Goal: Task Accomplishment & Management: Use online tool/utility

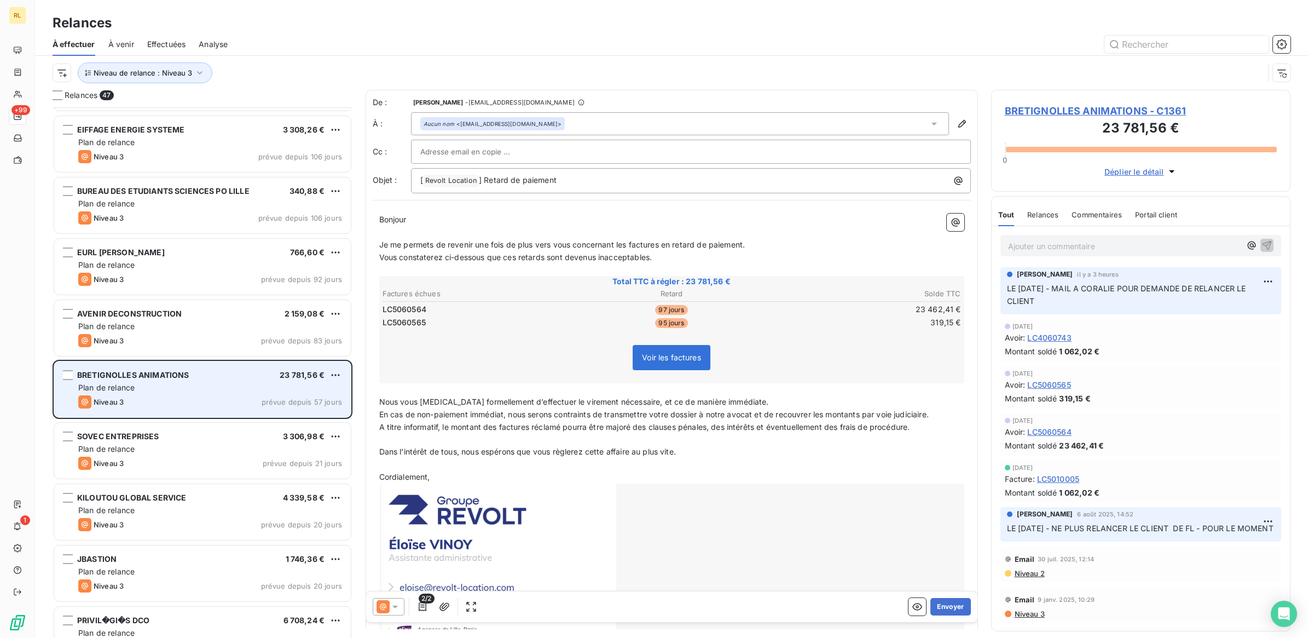
scroll to position [616, 0]
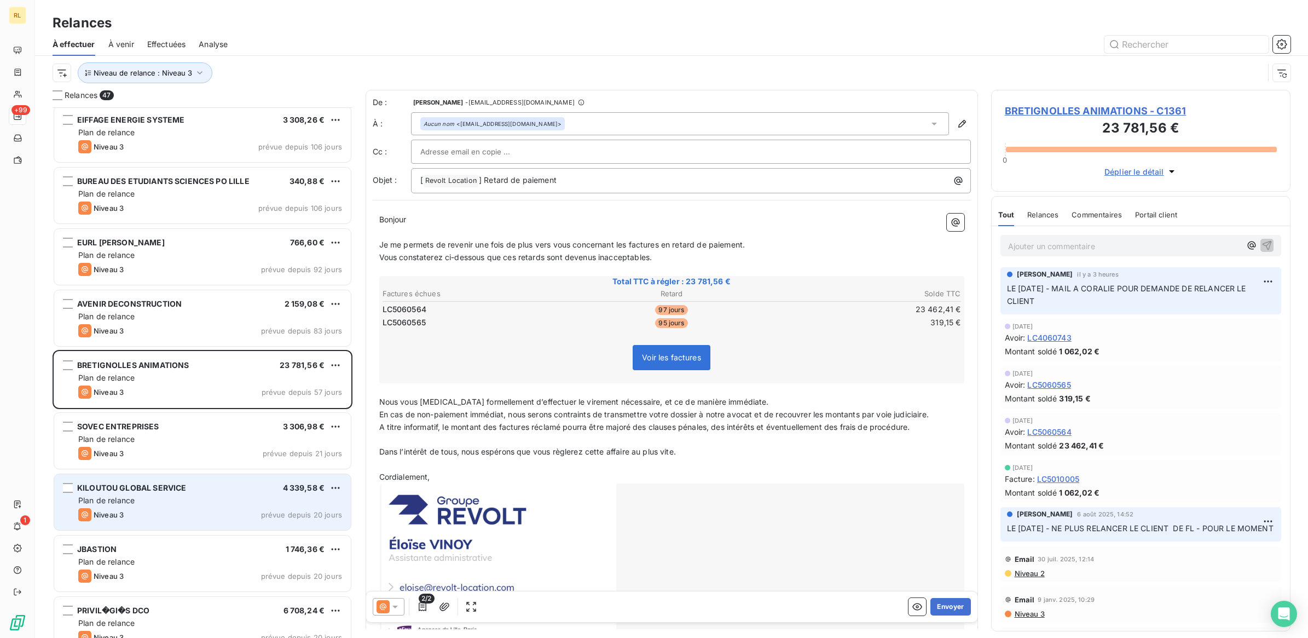
click at [212, 502] on div "Plan de relance" at bounding box center [210, 500] width 264 height 11
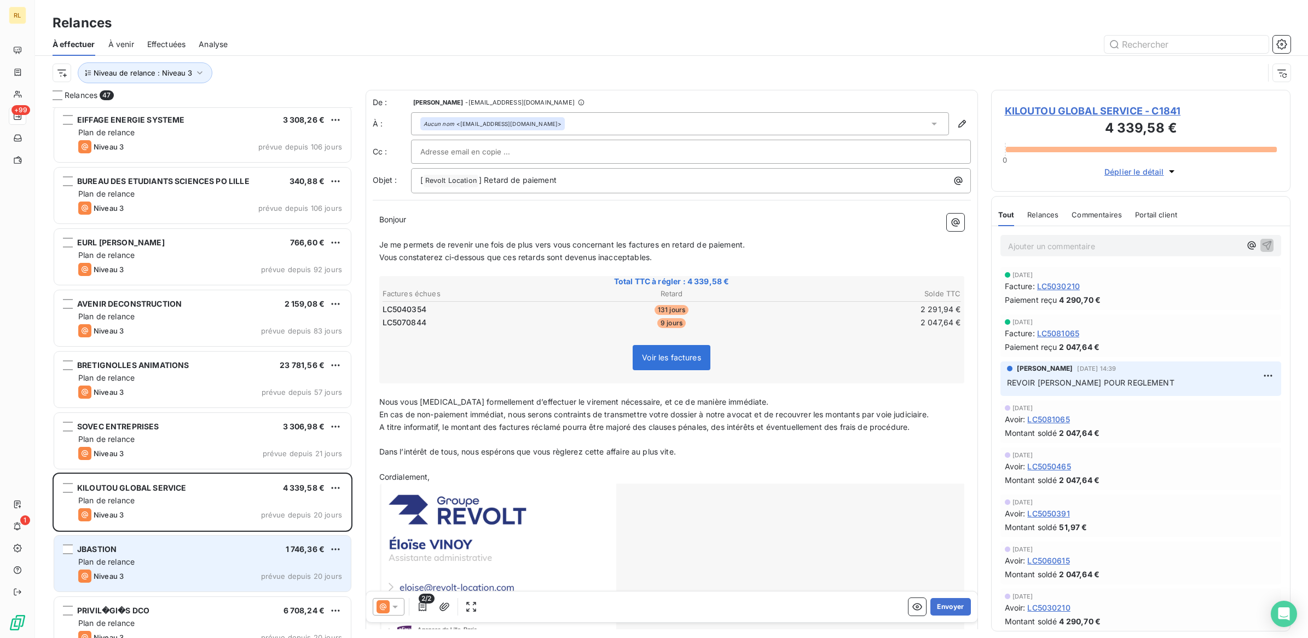
click at [201, 565] on div "Plan de relance" at bounding box center [210, 561] width 264 height 11
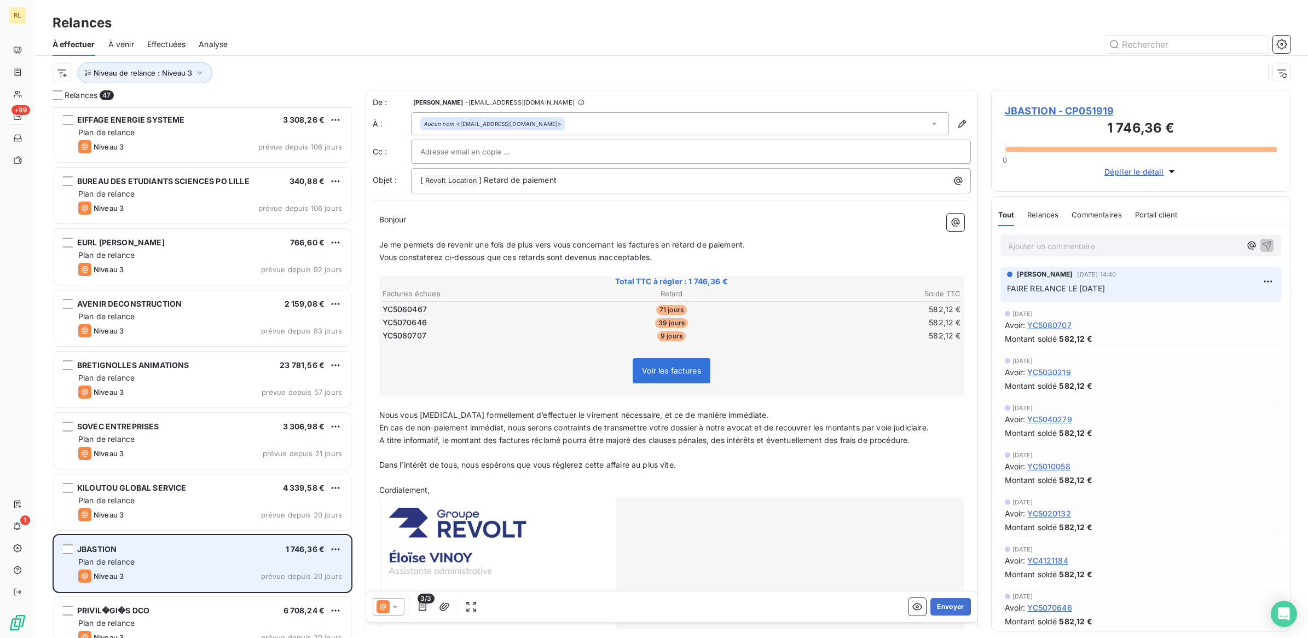
click at [197, 564] on div "Plan de relance" at bounding box center [210, 561] width 264 height 11
click at [192, 572] on div "Niveau 3 prévue depuis 20 jours" at bounding box center [210, 575] width 264 height 13
click at [207, 565] on div "Plan de relance" at bounding box center [210, 561] width 264 height 11
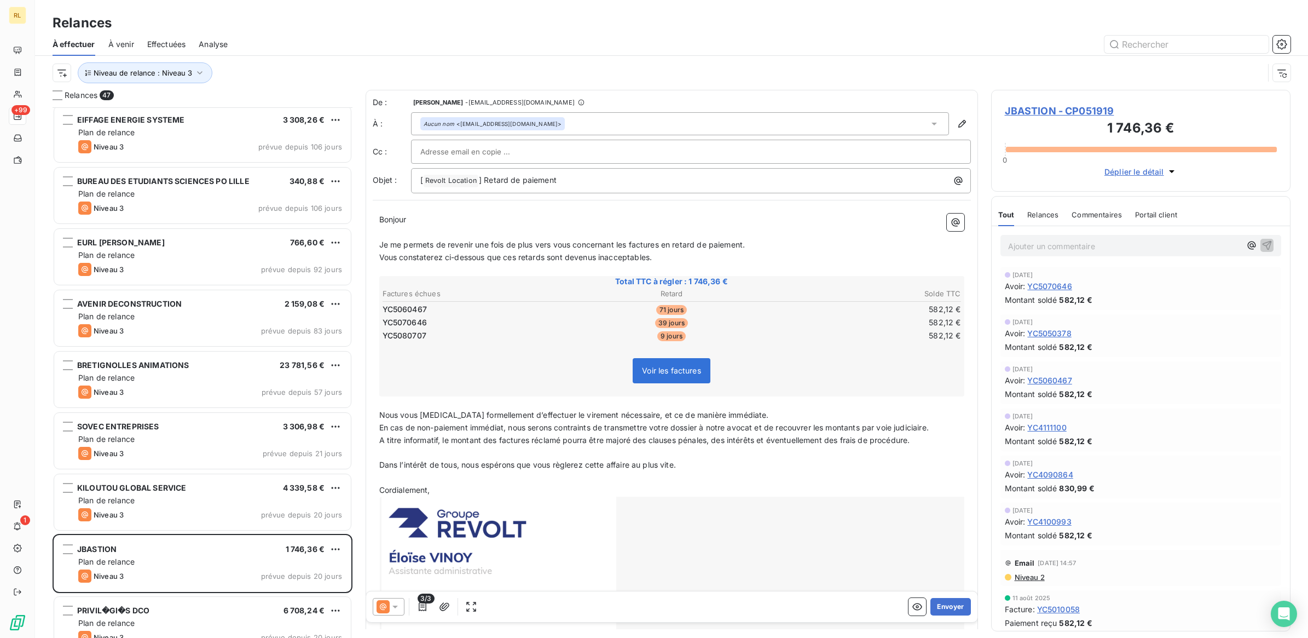
scroll to position [342, 0]
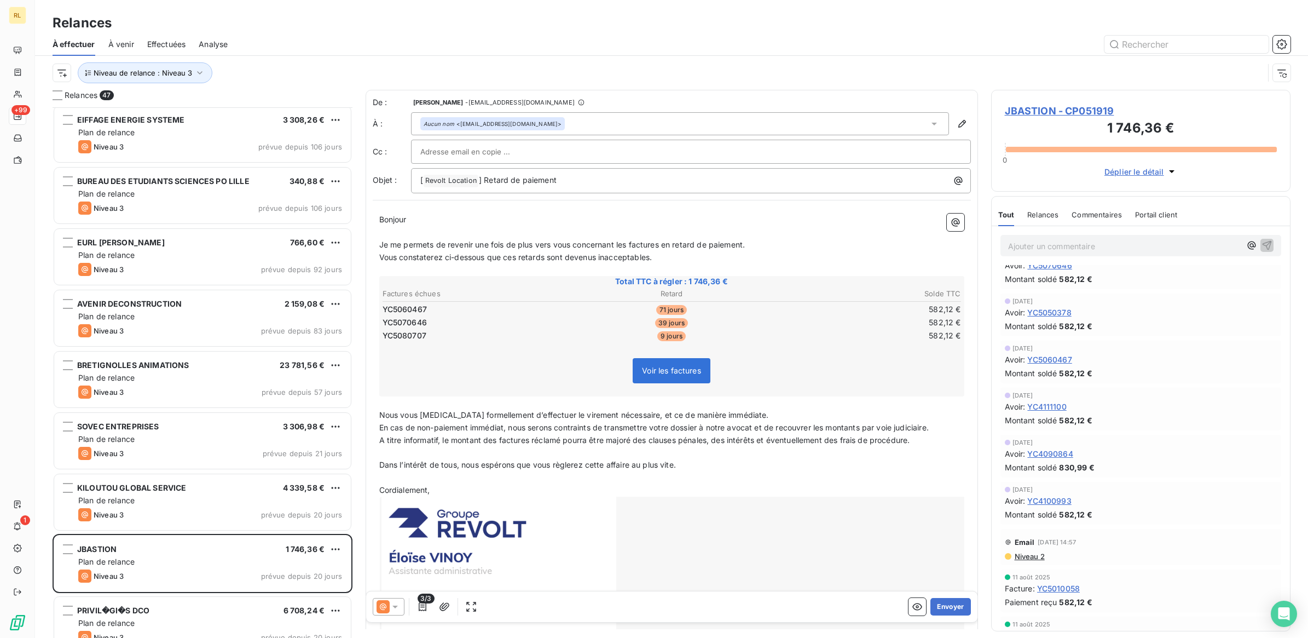
click at [395, 607] on icon at bounding box center [394, 606] width 5 height 3
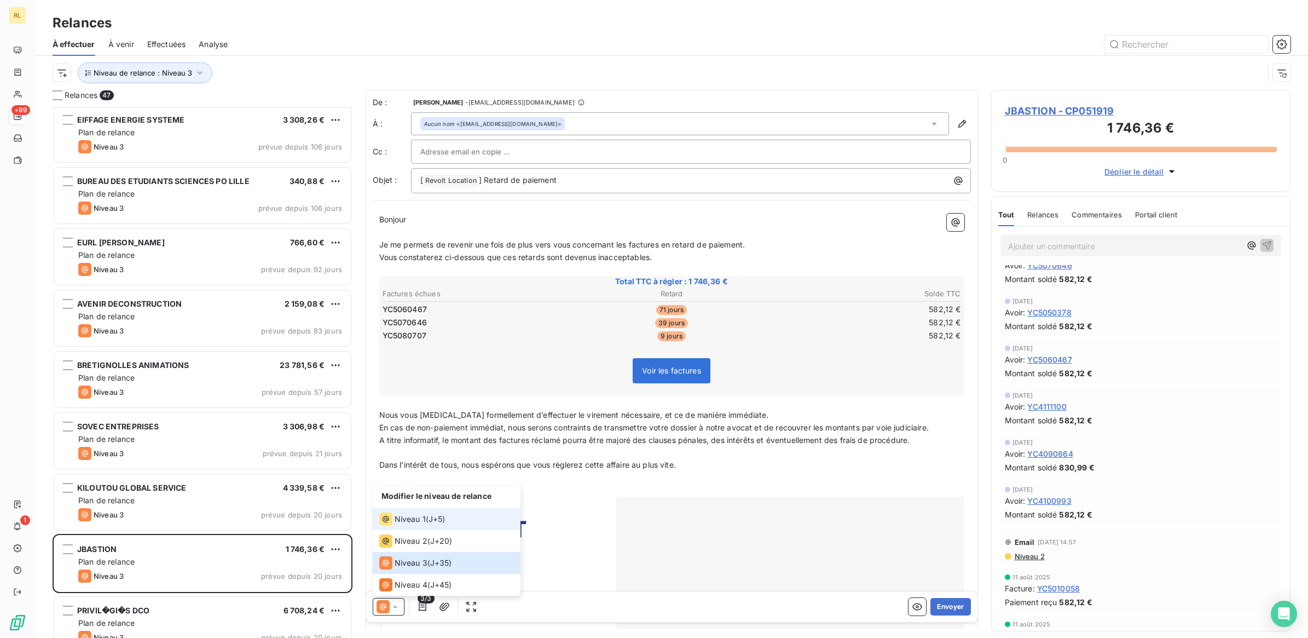
click at [419, 513] on span "Niveau 1" at bounding box center [410, 518] width 31 height 11
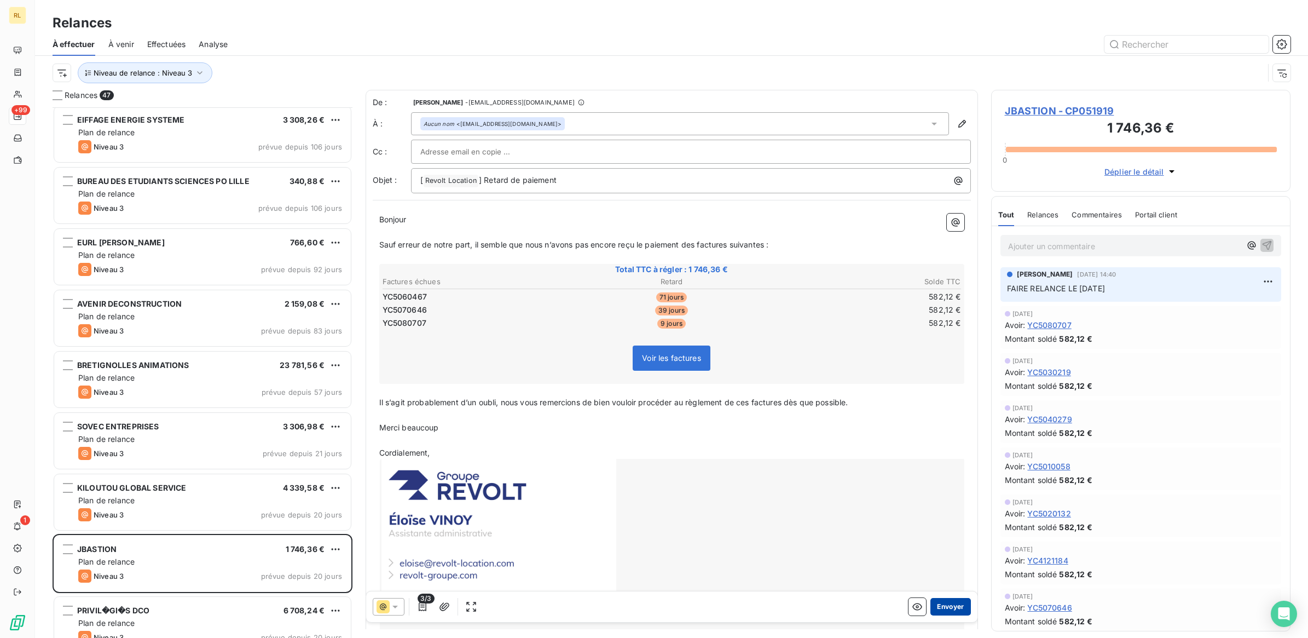
click at [937, 605] on button "Envoyer" at bounding box center [950, 607] width 40 height 18
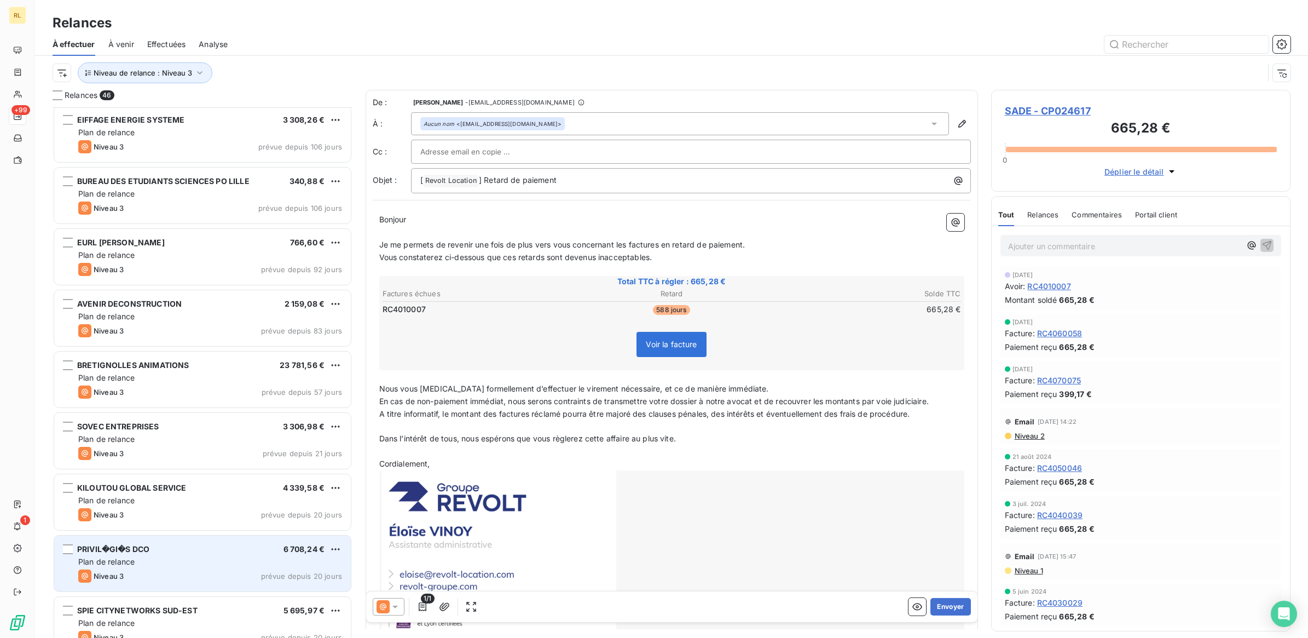
click at [198, 556] on div "Plan de relance" at bounding box center [210, 561] width 264 height 11
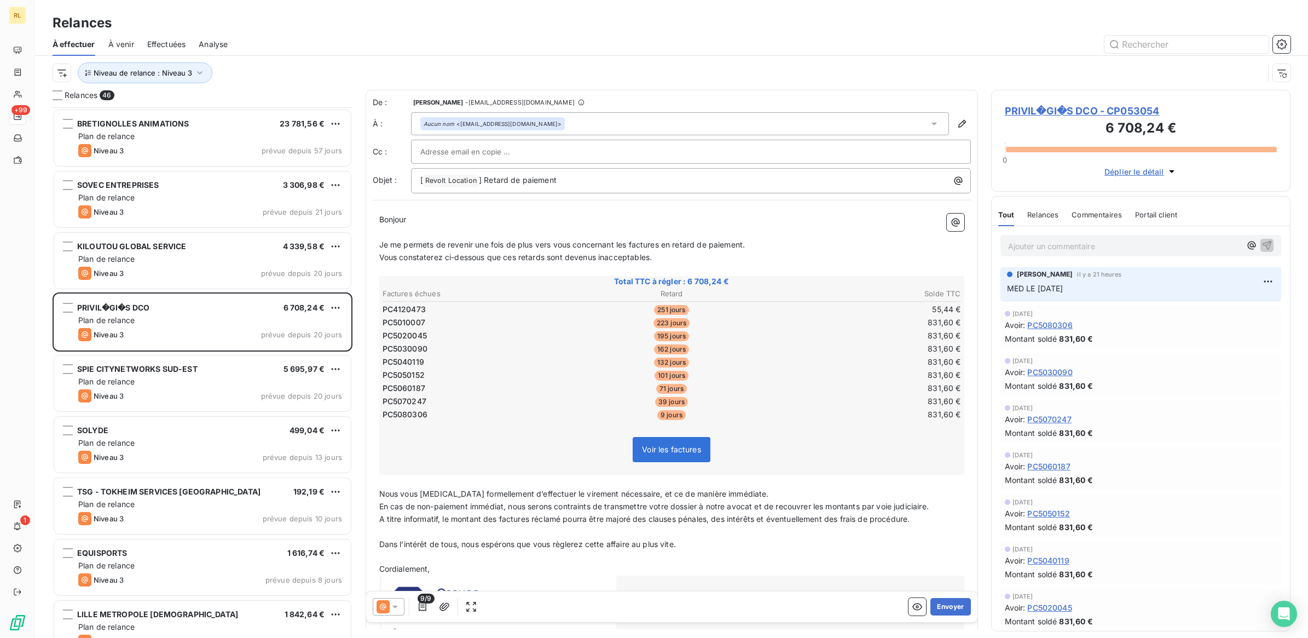
scroll to position [958, 0]
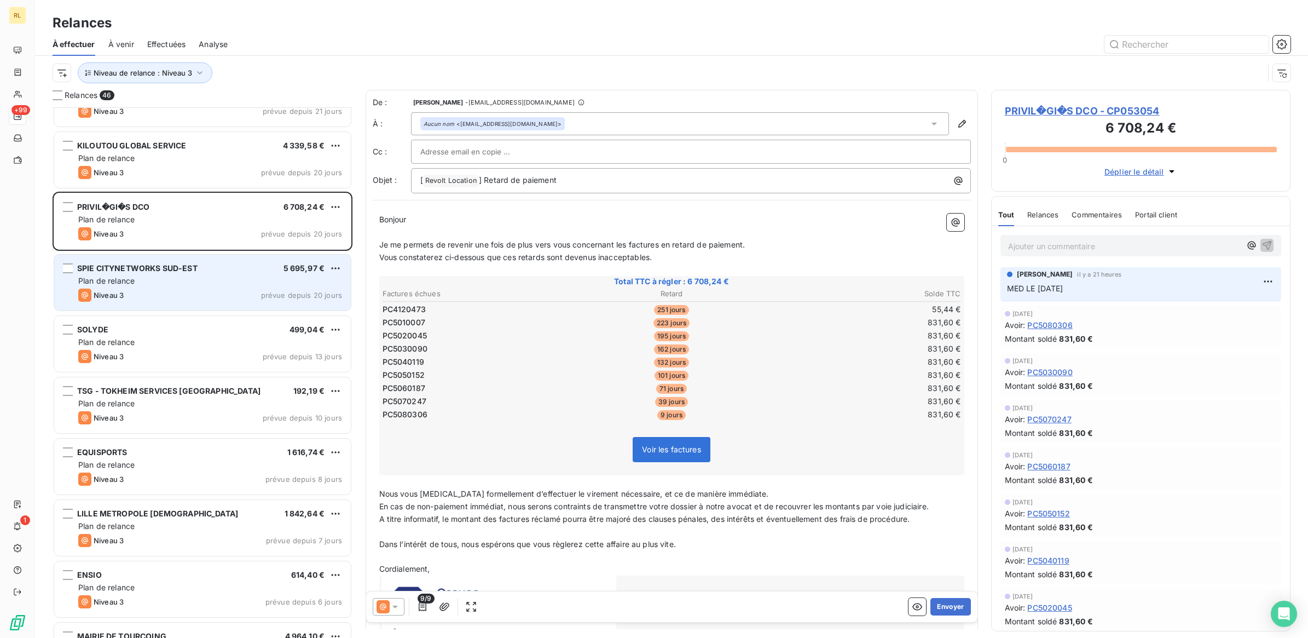
click at [222, 277] on div "Plan de relance" at bounding box center [210, 280] width 264 height 11
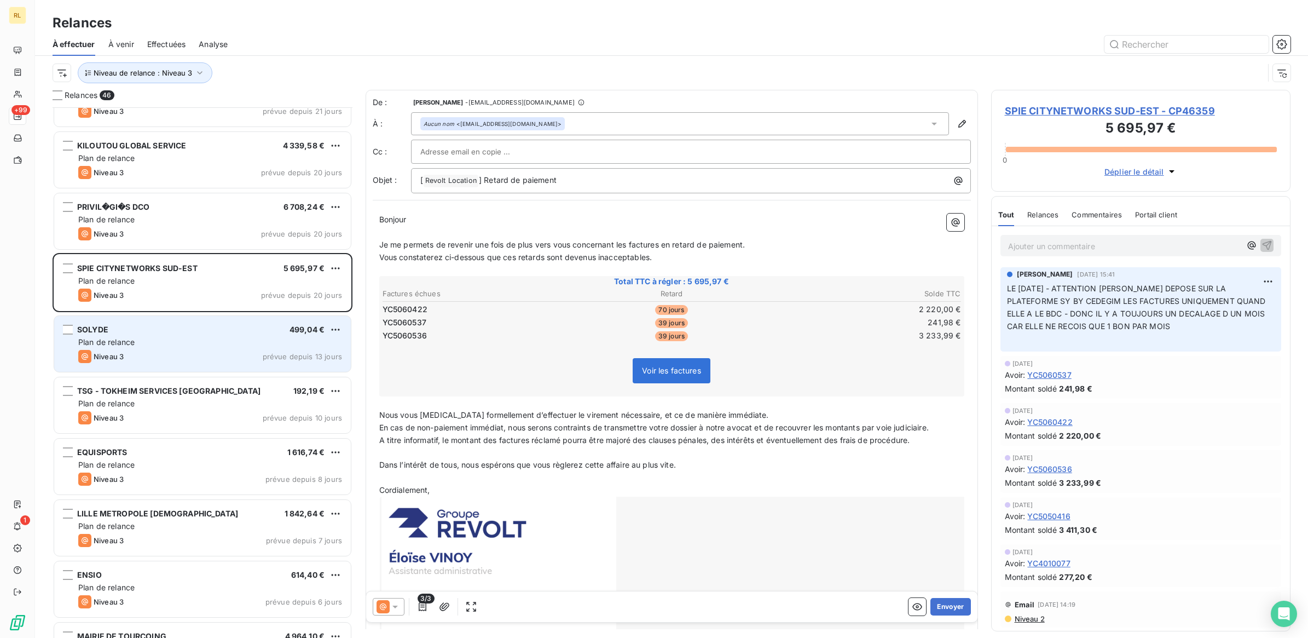
click at [204, 356] on div "Niveau 3 prévue depuis 13 jours" at bounding box center [210, 356] width 264 height 13
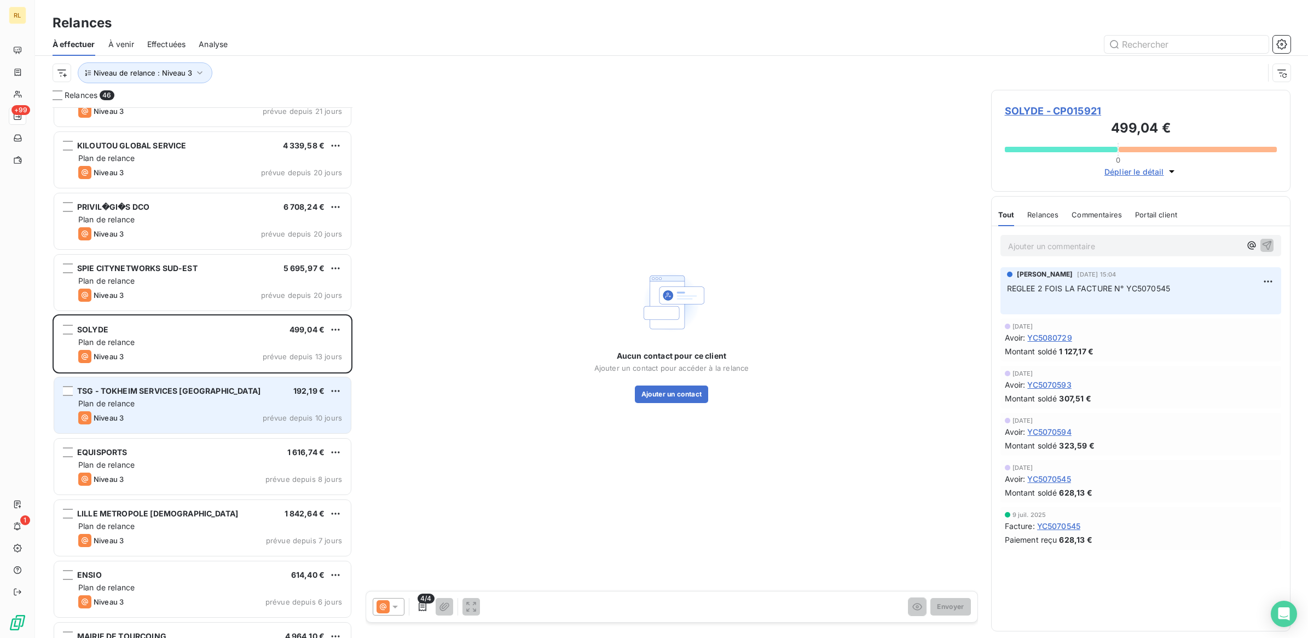
click at [206, 410] on div "TSG - TOKHEIM SERVICES FRANCE 192,19 € Plan de relance Niveau 3 prévue depuis 1…" at bounding box center [202, 405] width 297 height 56
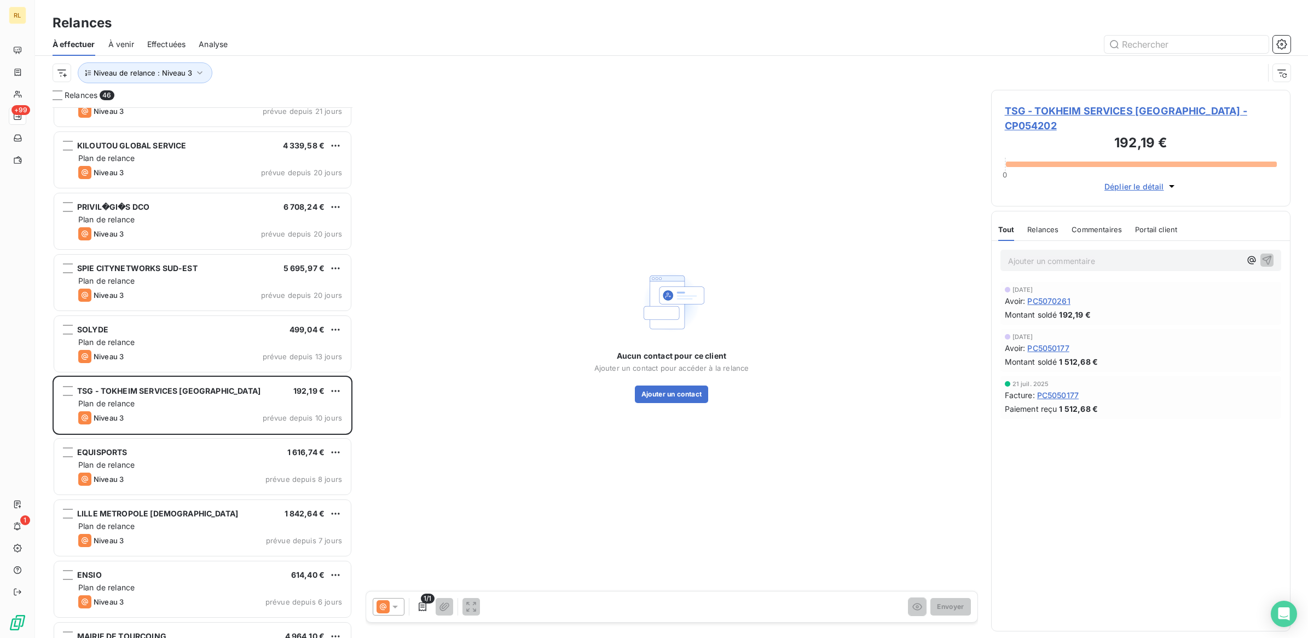
click at [1027, 254] on p "Ajouter un commentaire ﻿" at bounding box center [1124, 261] width 233 height 14
click at [1267, 255] on icon "button" at bounding box center [1267, 259] width 9 height 9
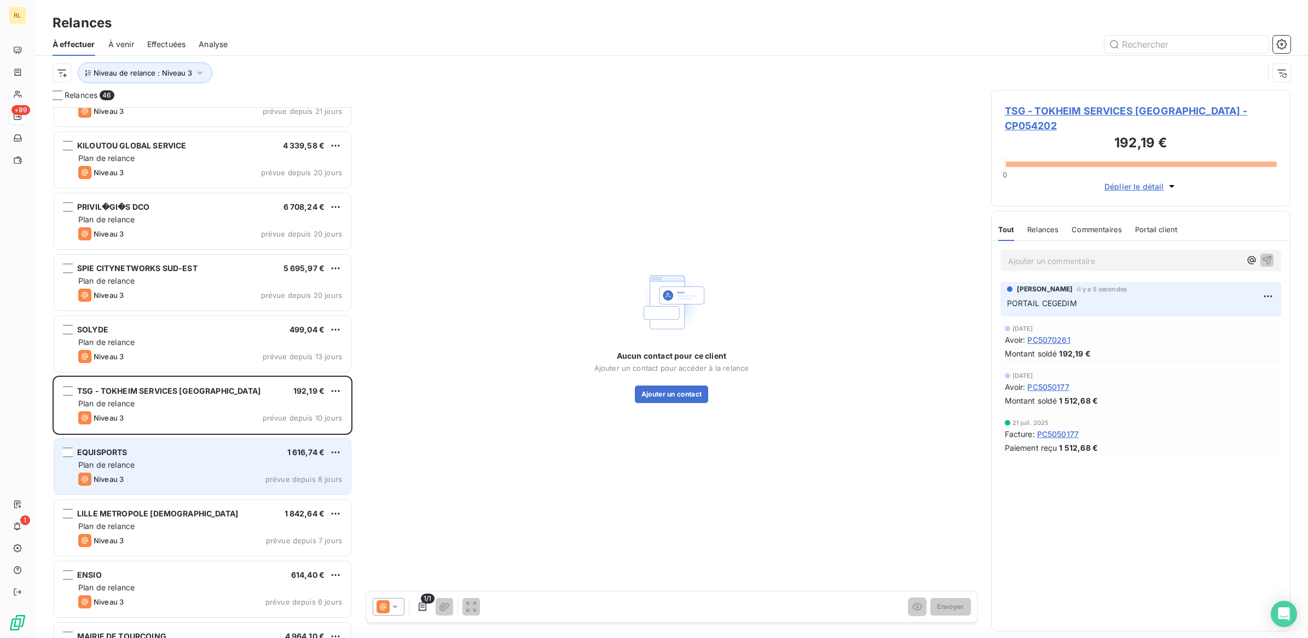
click at [211, 457] on div "EQUISPORTS 1 616,74 €" at bounding box center [210, 452] width 264 height 10
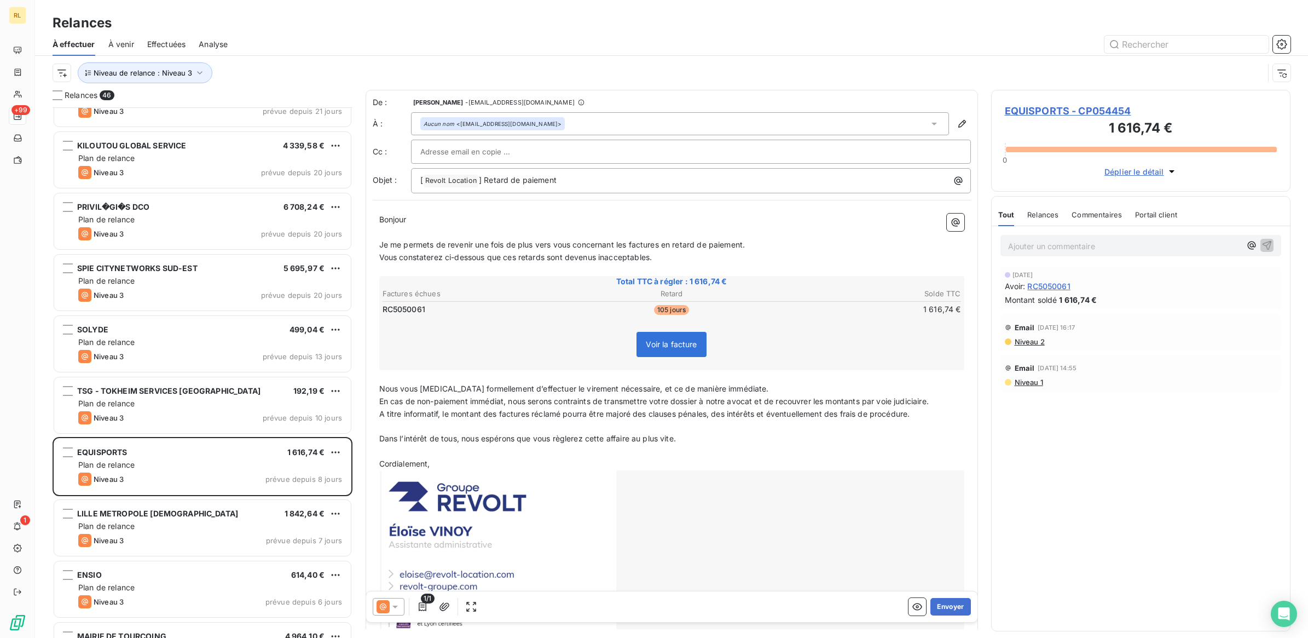
click at [395, 603] on icon at bounding box center [395, 606] width 11 height 11
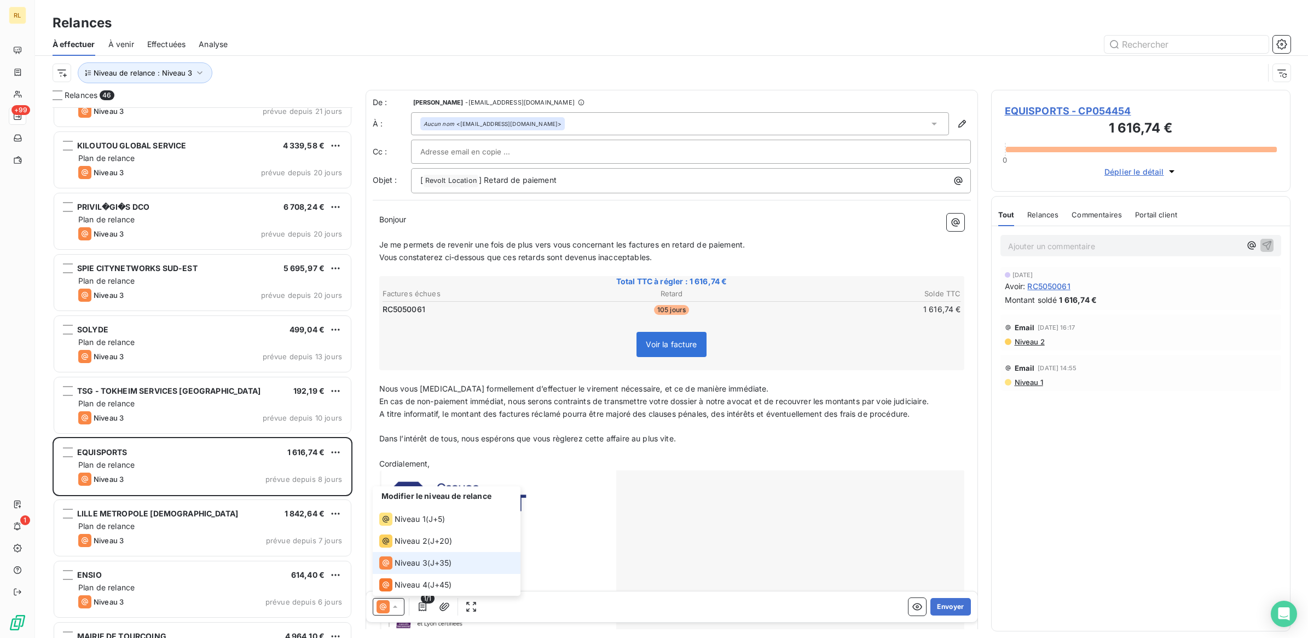
click at [409, 562] on span "Niveau 3" at bounding box center [411, 562] width 33 height 11
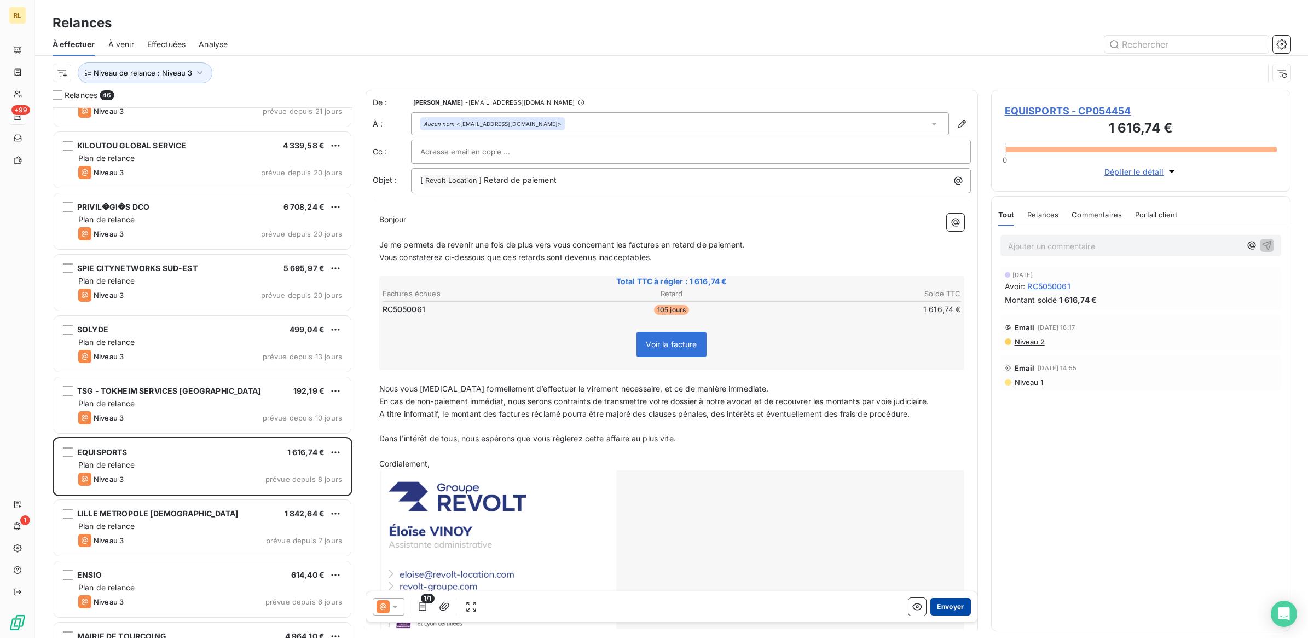
click at [936, 606] on button "Envoyer" at bounding box center [950, 607] width 40 height 18
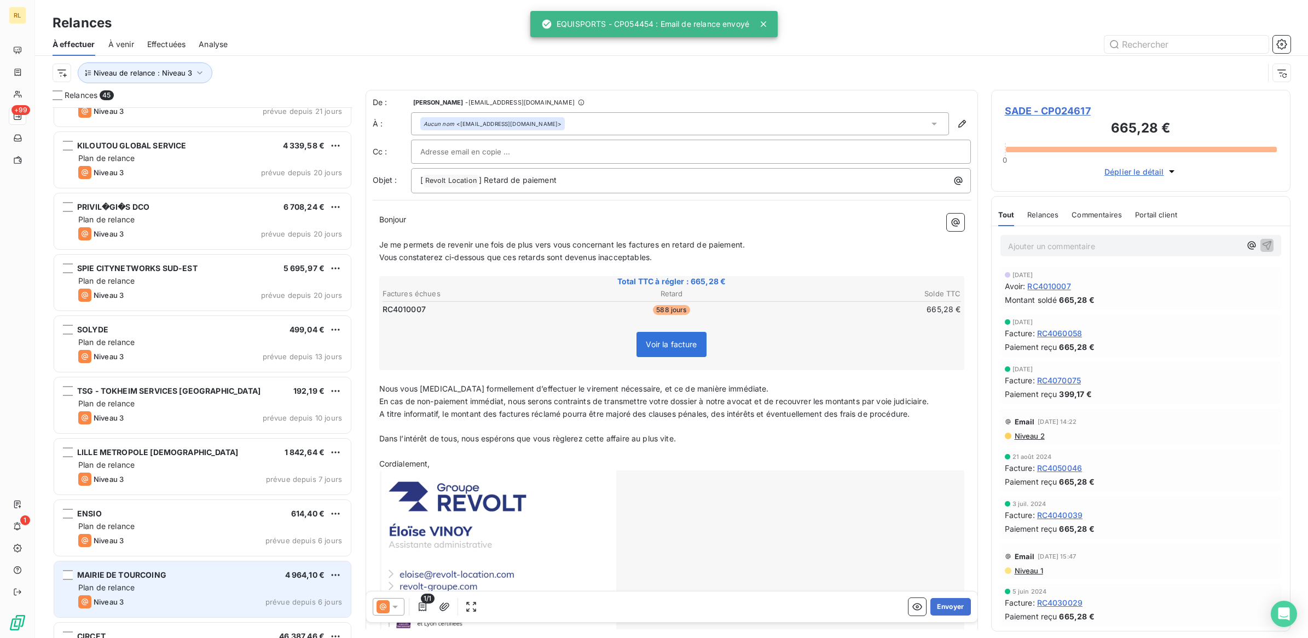
click at [222, 576] on div "MAIRIE DE TOURCOING 4 964,10 €" at bounding box center [210, 575] width 264 height 10
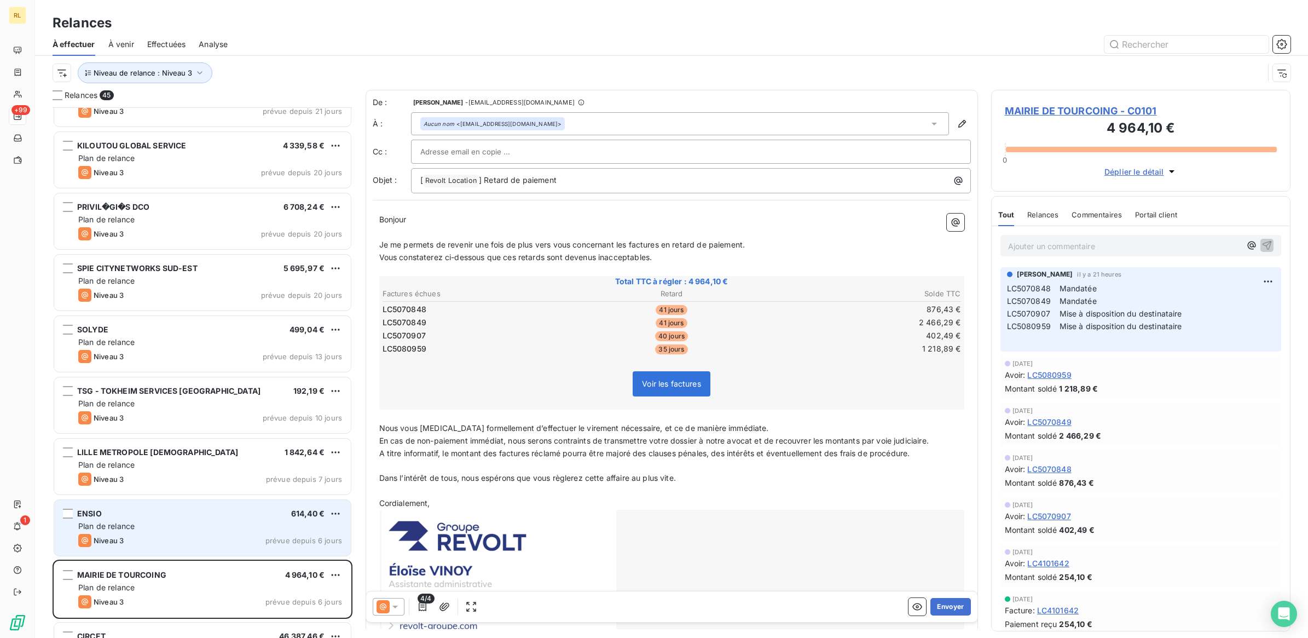
click at [190, 535] on div "Niveau 3 prévue depuis 6 jours" at bounding box center [210, 540] width 264 height 13
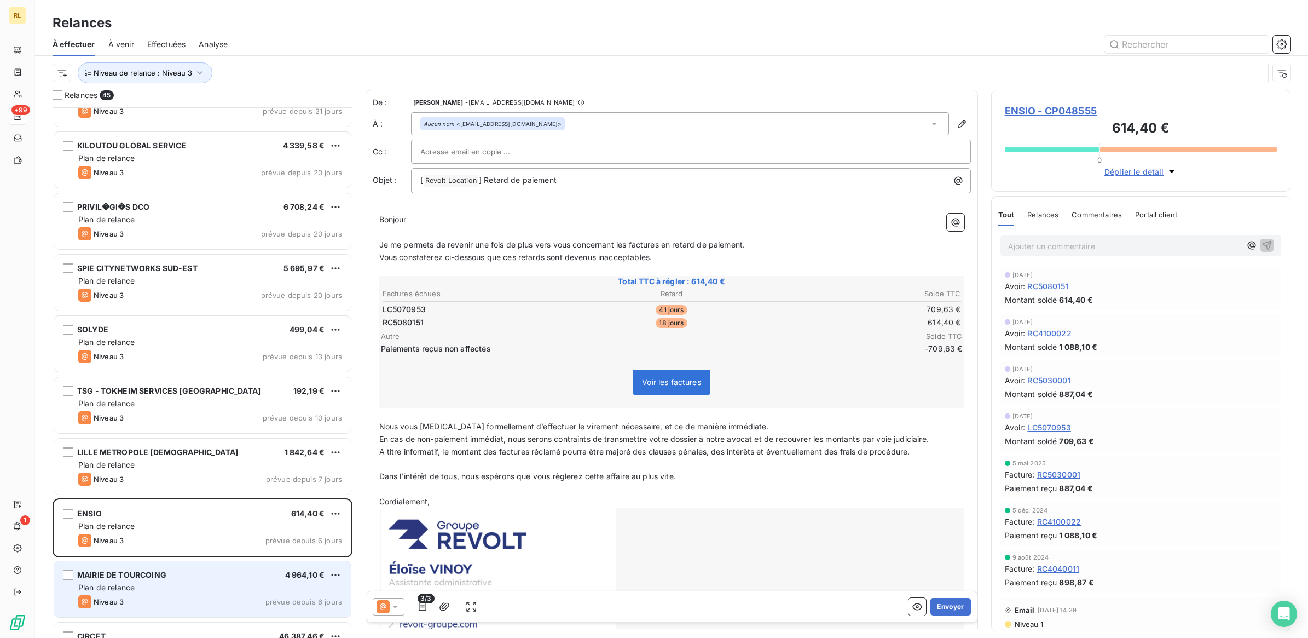
click at [187, 584] on div "Plan de relance" at bounding box center [210, 587] width 264 height 11
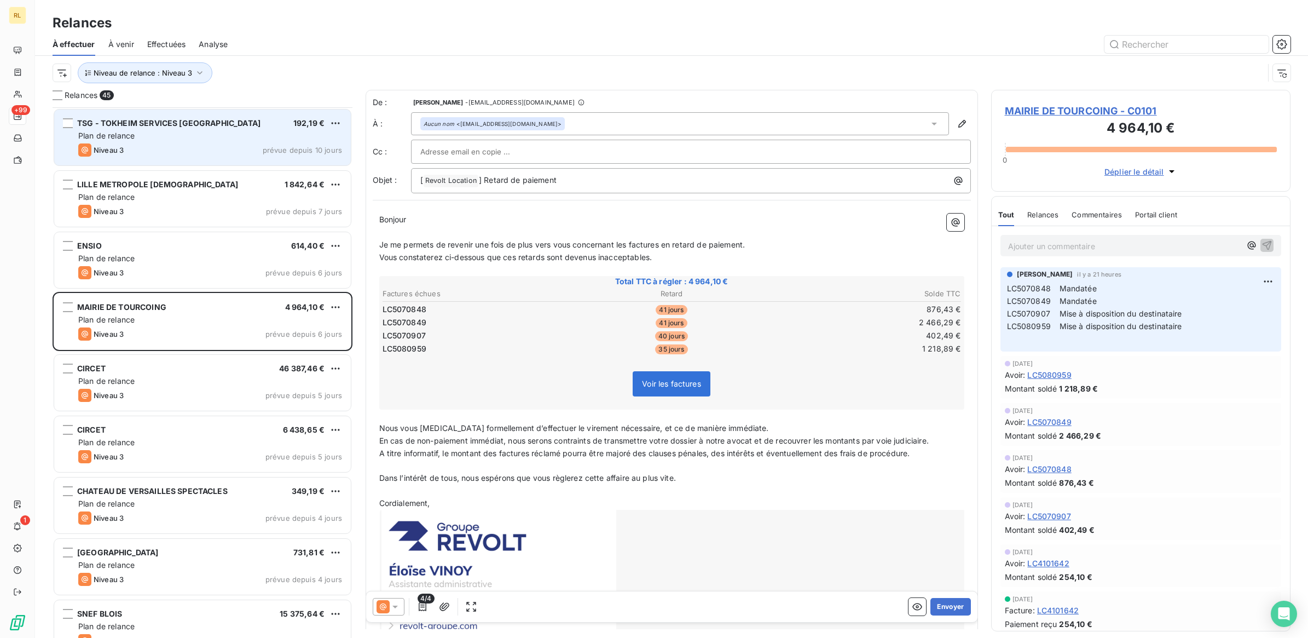
scroll to position [1232, 0]
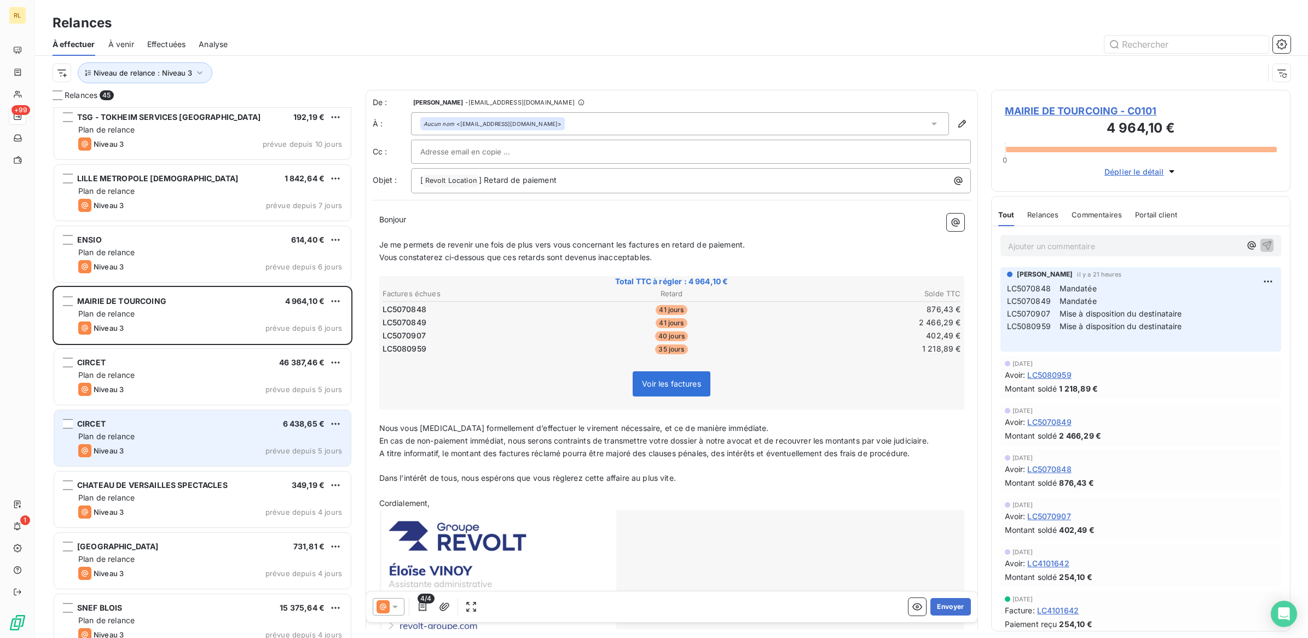
click at [247, 416] on div "CIRCET 6 438,65 € Plan de relance Niveau 3 prévue depuis 5 jours" at bounding box center [202, 438] width 297 height 56
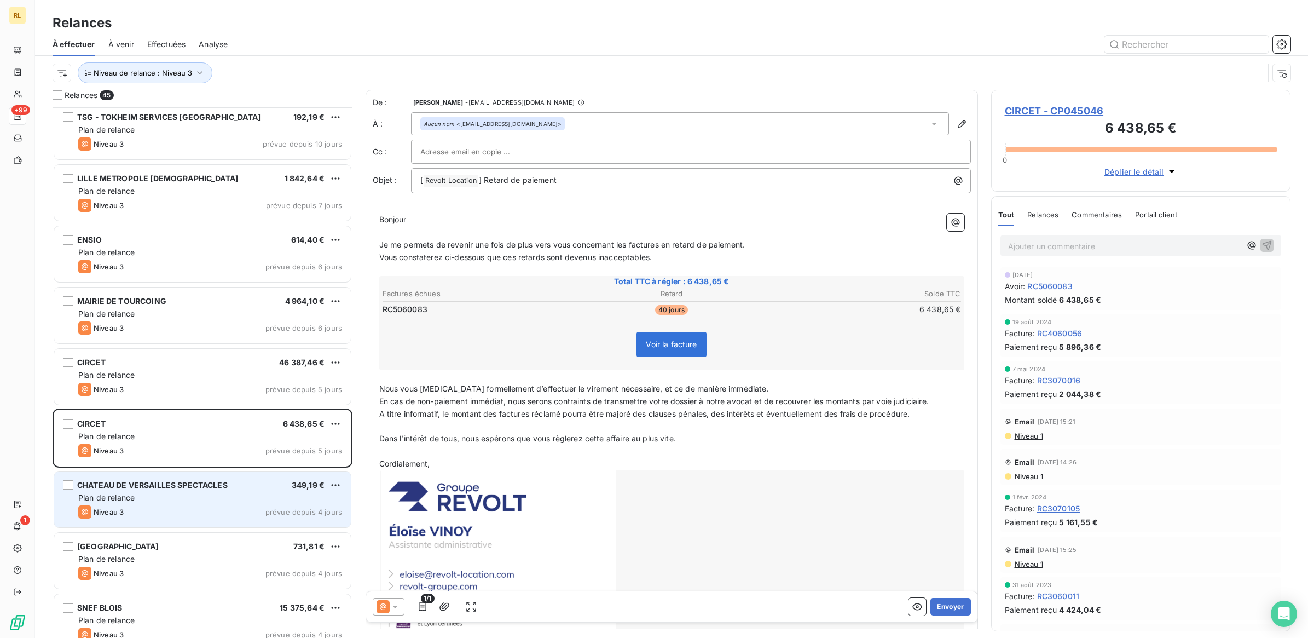
click at [245, 502] on div "Plan de relance" at bounding box center [210, 497] width 264 height 11
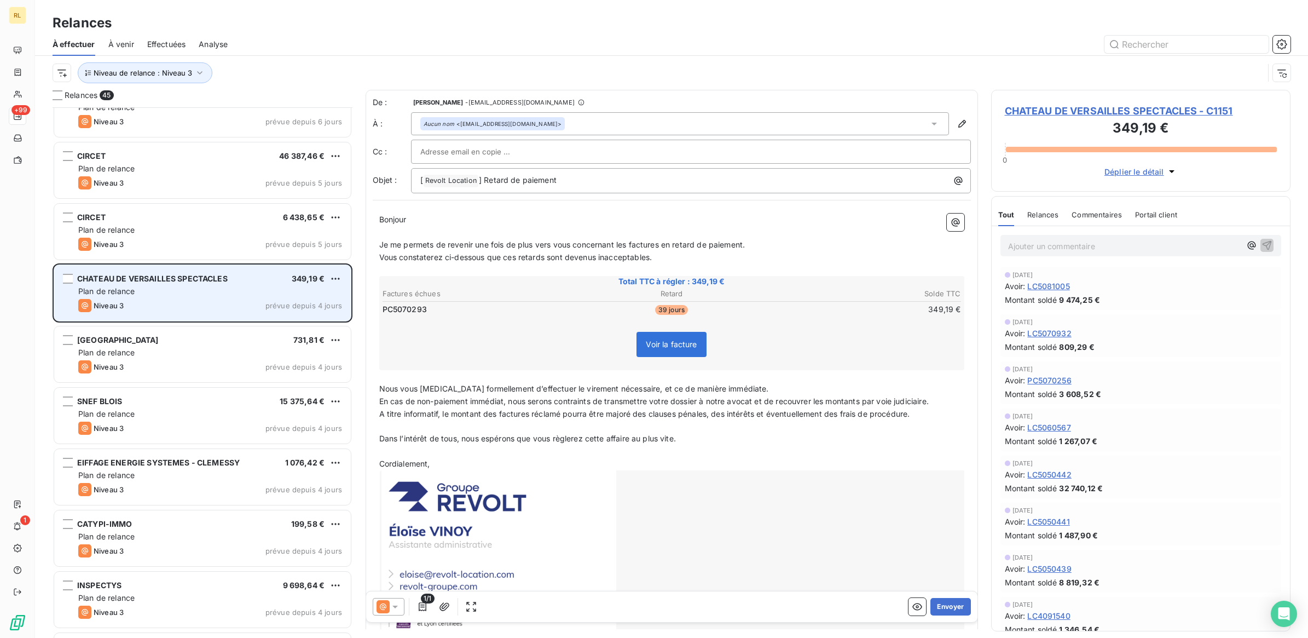
scroll to position [1506, 0]
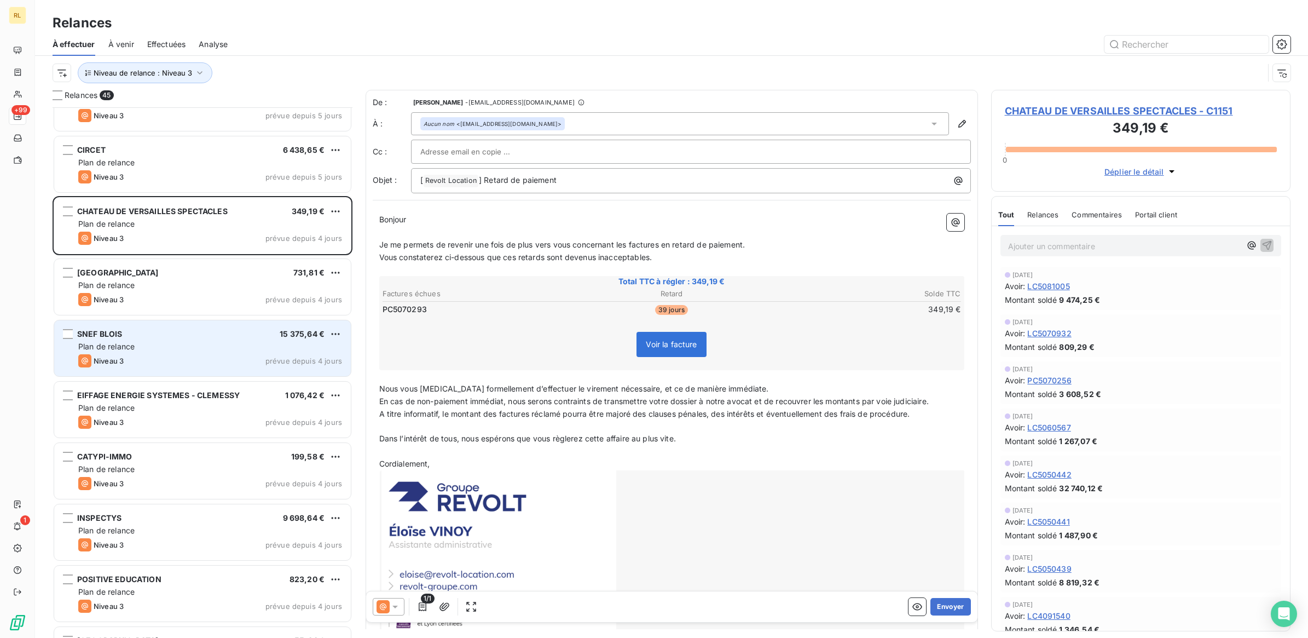
click at [215, 326] on div "SNEF BLOIS 15 375,64 € Plan de relance Niveau 3 prévue depuis 4 jours" at bounding box center [202, 348] width 297 height 56
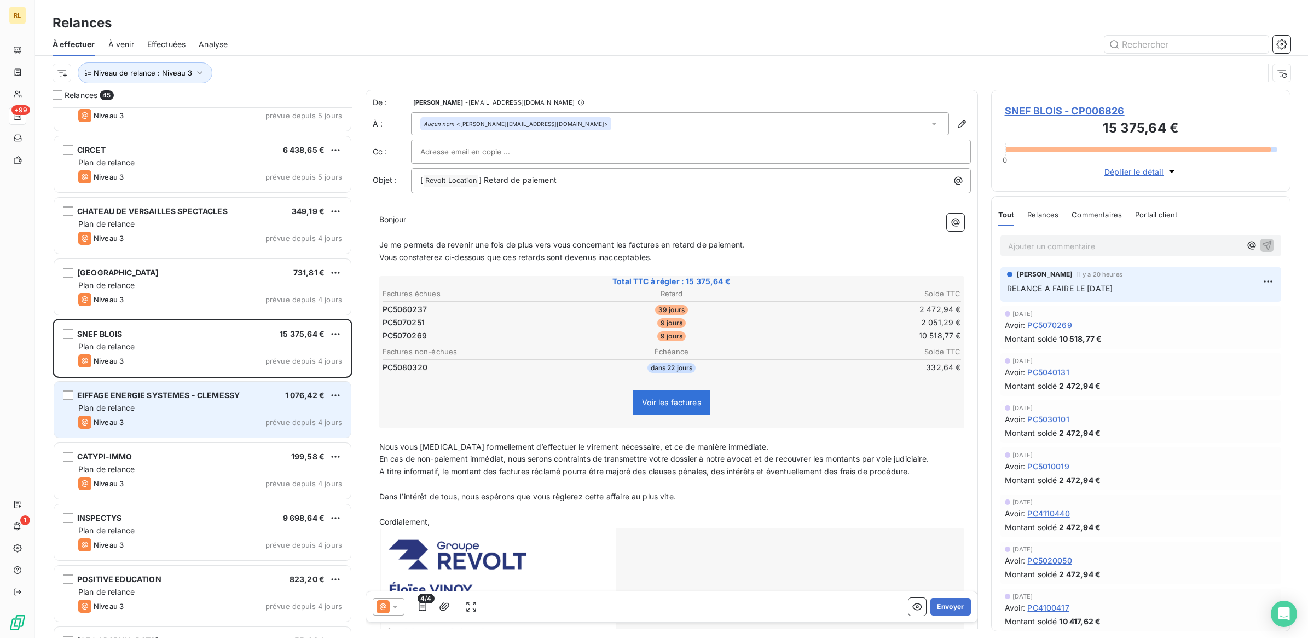
click at [224, 409] on div "Plan de relance" at bounding box center [210, 407] width 264 height 11
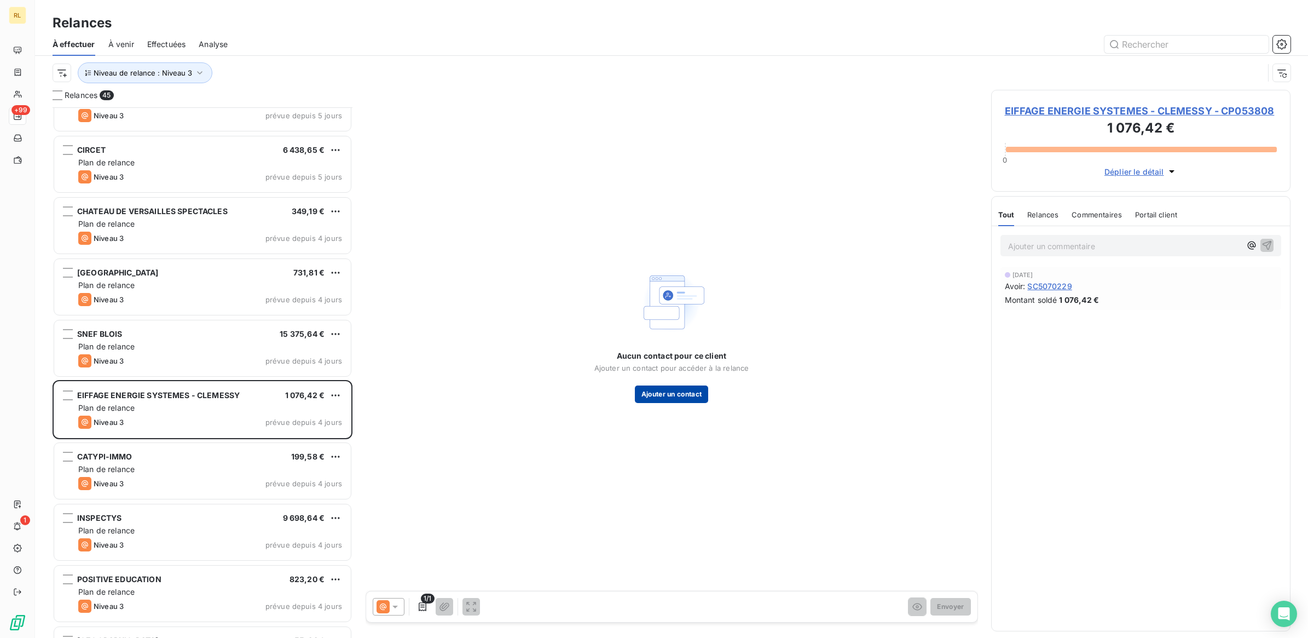
click at [675, 394] on button "Ajouter un contact" at bounding box center [672, 394] width 74 height 18
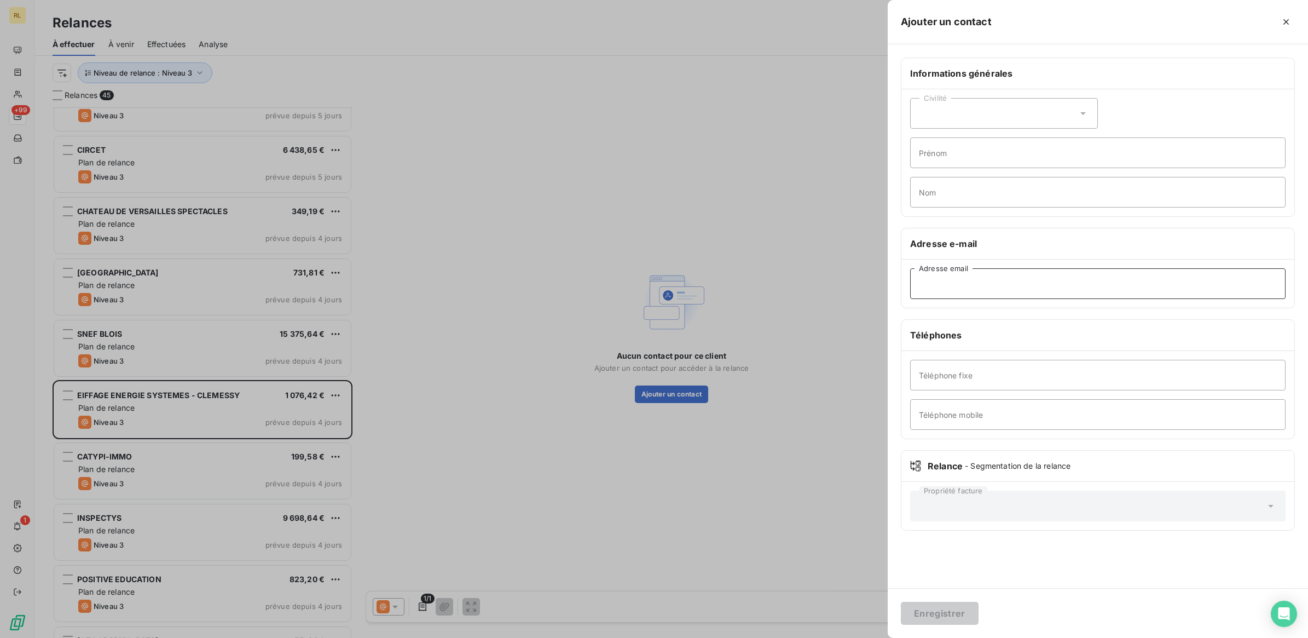
click at [968, 286] on input "Adresse email" at bounding box center [1097, 283] width 375 height 31
paste input "[PERSON_NAME][EMAIL_ADDRESS][DOMAIN_NAME]"
type input "[PERSON_NAME][EMAIL_ADDRESS][DOMAIN_NAME]"
click at [934, 613] on button "Enregistrer" at bounding box center [940, 612] width 78 height 23
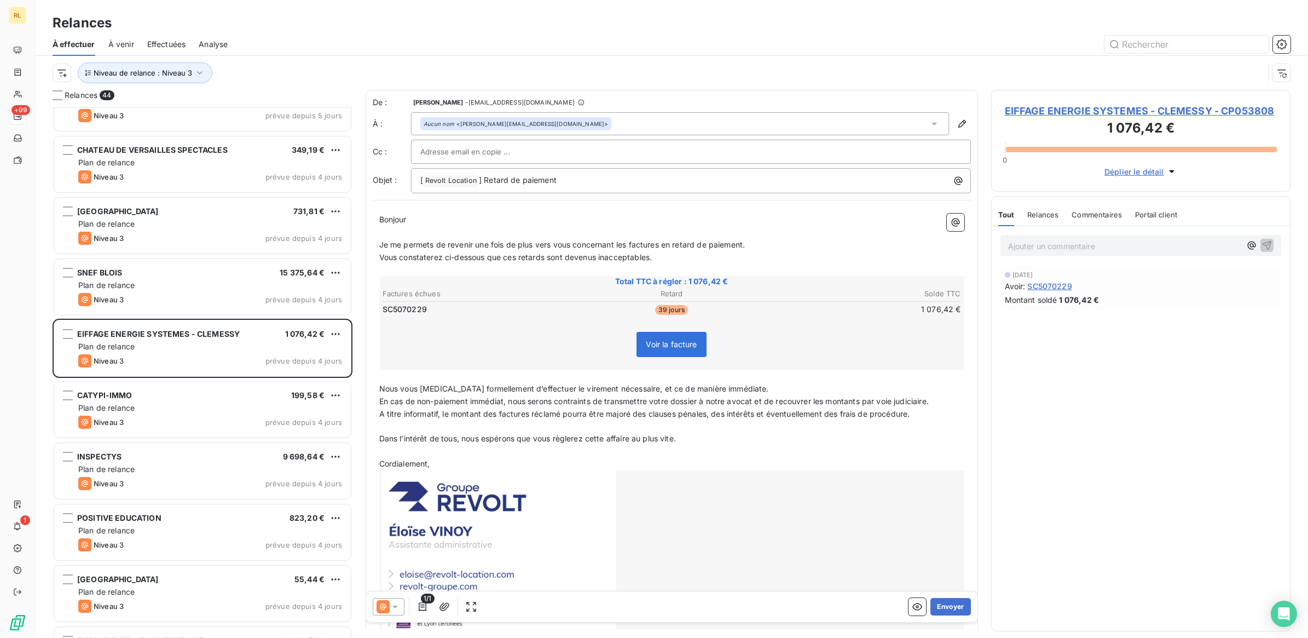
click at [396, 601] on icon at bounding box center [395, 606] width 11 height 11
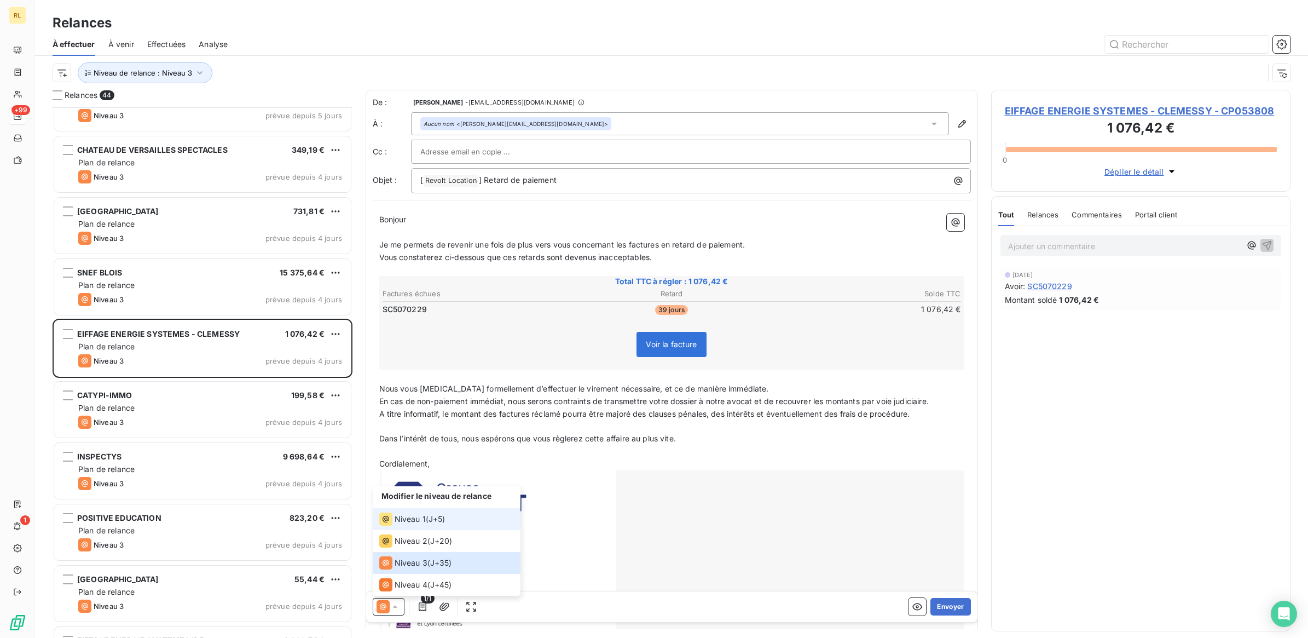
click at [421, 516] on span "Niveau 1" at bounding box center [410, 518] width 31 height 11
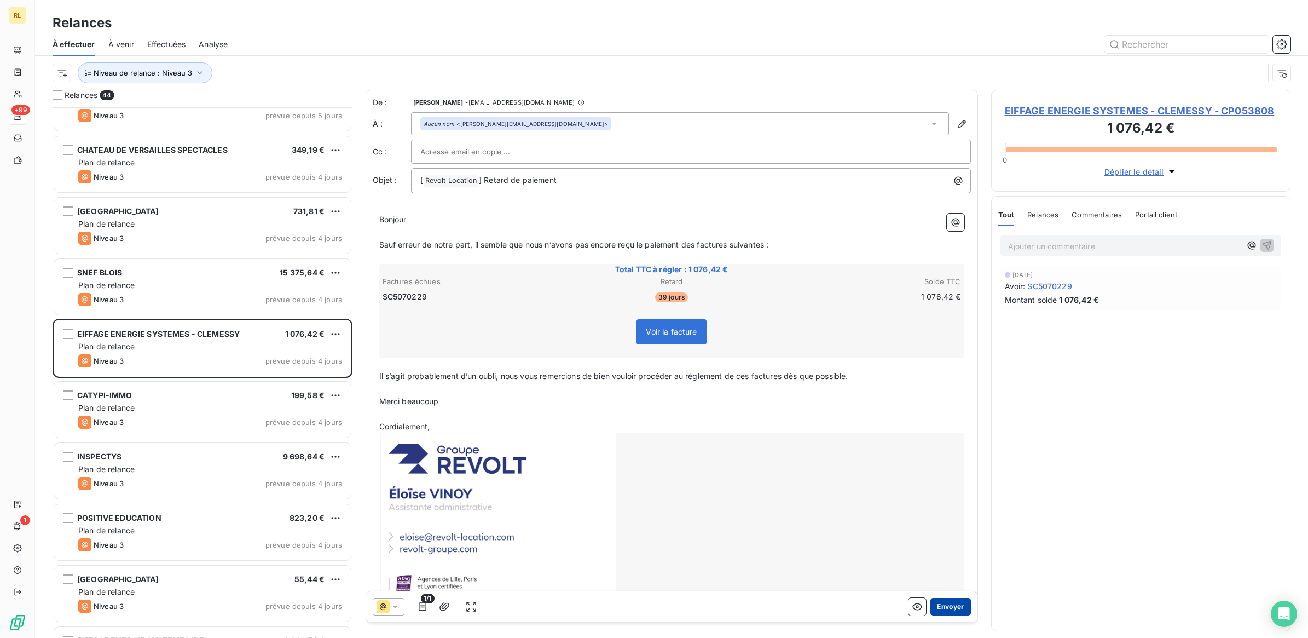
click at [941, 603] on button "Envoyer" at bounding box center [950, 607] width 40 height 18
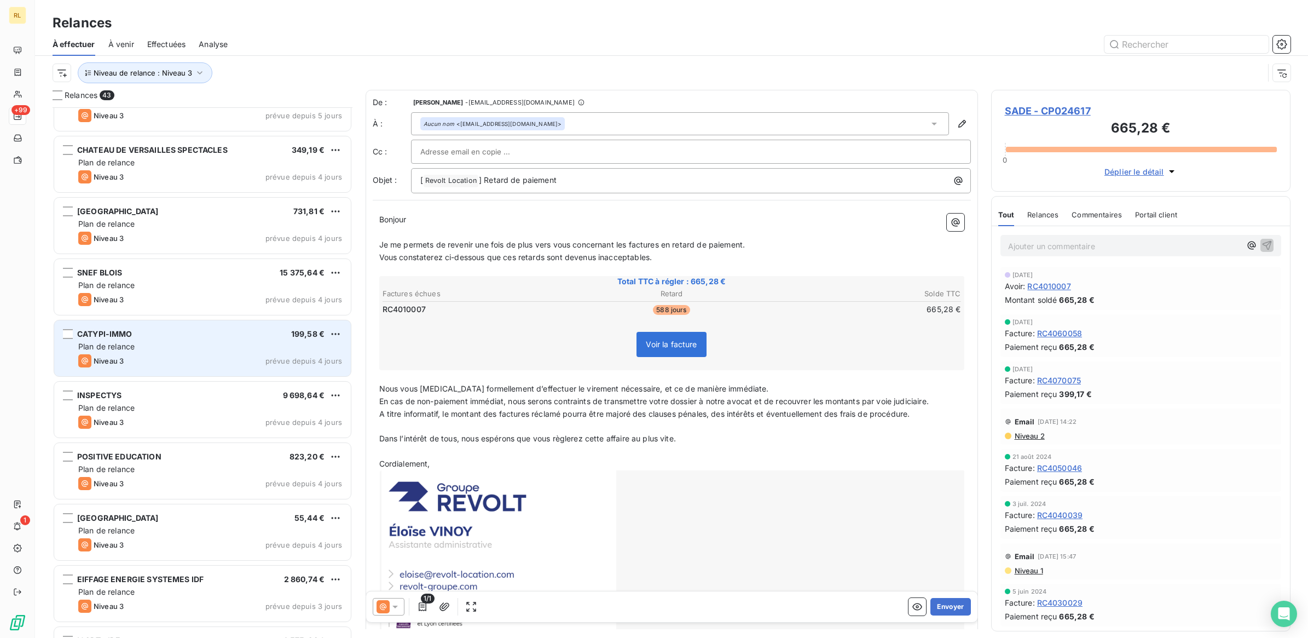
click at [177, 333] on div "CATYPI-IMMO 199,58 €" at bounding box center [210, 334] width 264 height 10
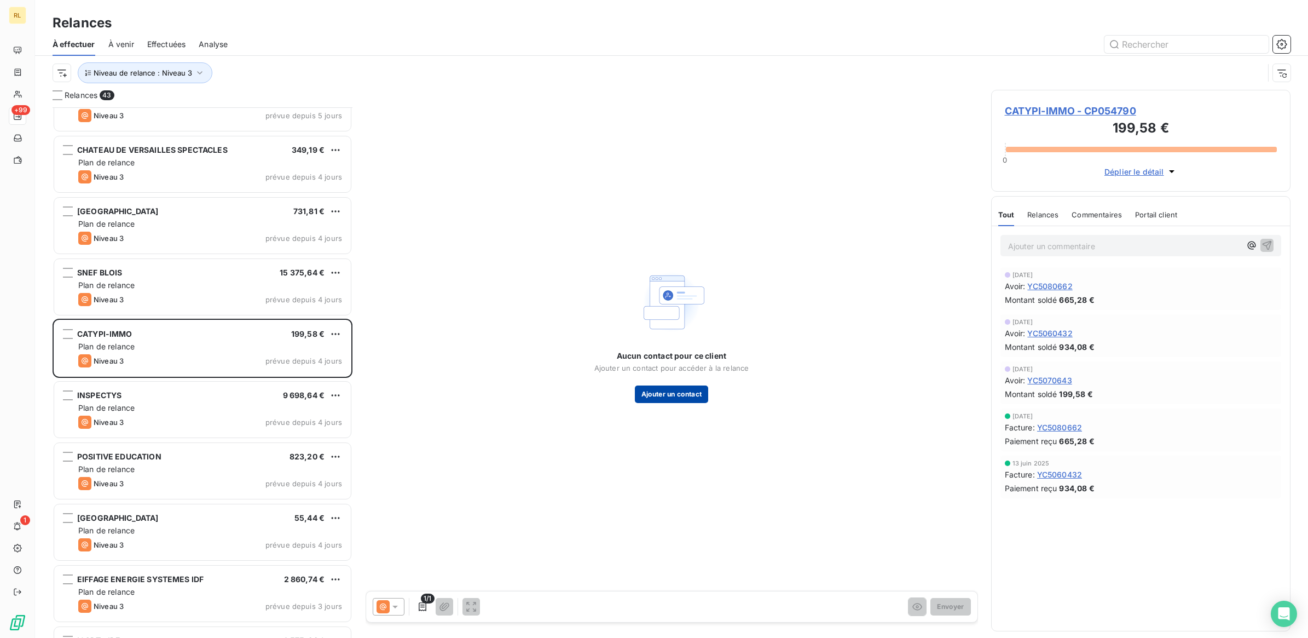
click at [669, 392] on button "Ajouter un contact" at bounding box center [672, 394] width 74 height 18
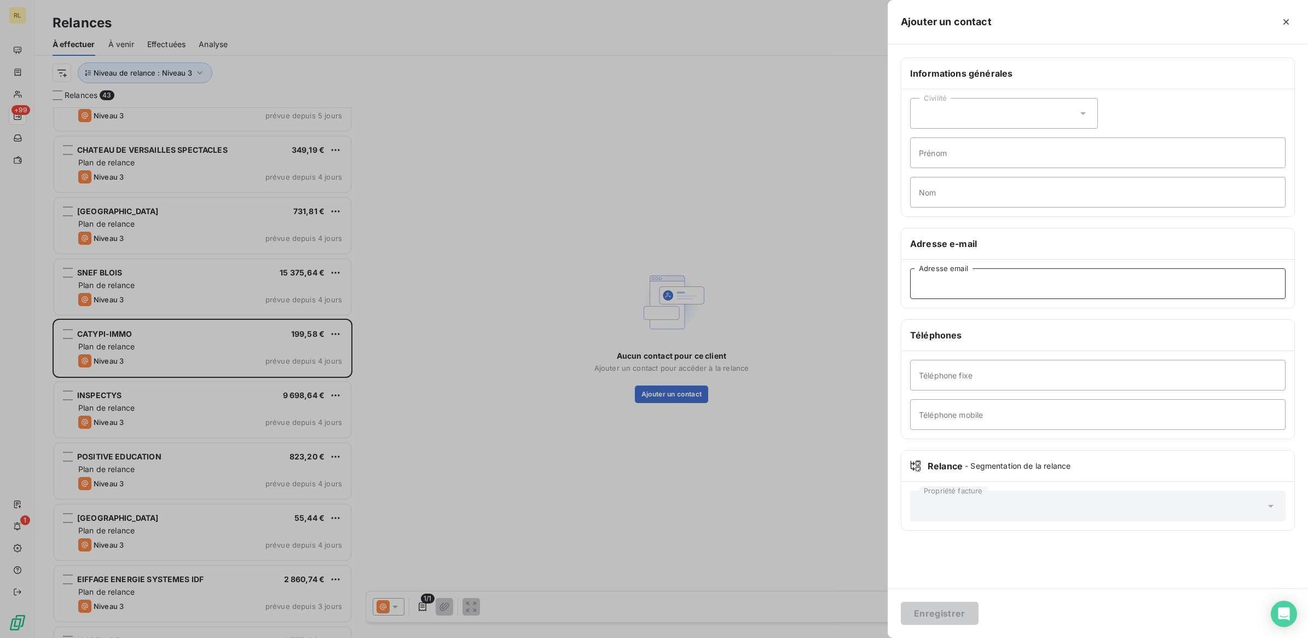
click at [959, 282] on input "Adresse email" at bounding box center [1097, 283] width 375 height 31
paste input "[EMAIL_ADDRESS][DOMAIN_NAME]"
type input "[EMAIL_ADDRESS][DOMAIN_NAME]"
click at [931, 611] on button "Enregistrer" at bounding box center [940, 612] width 78 height 23
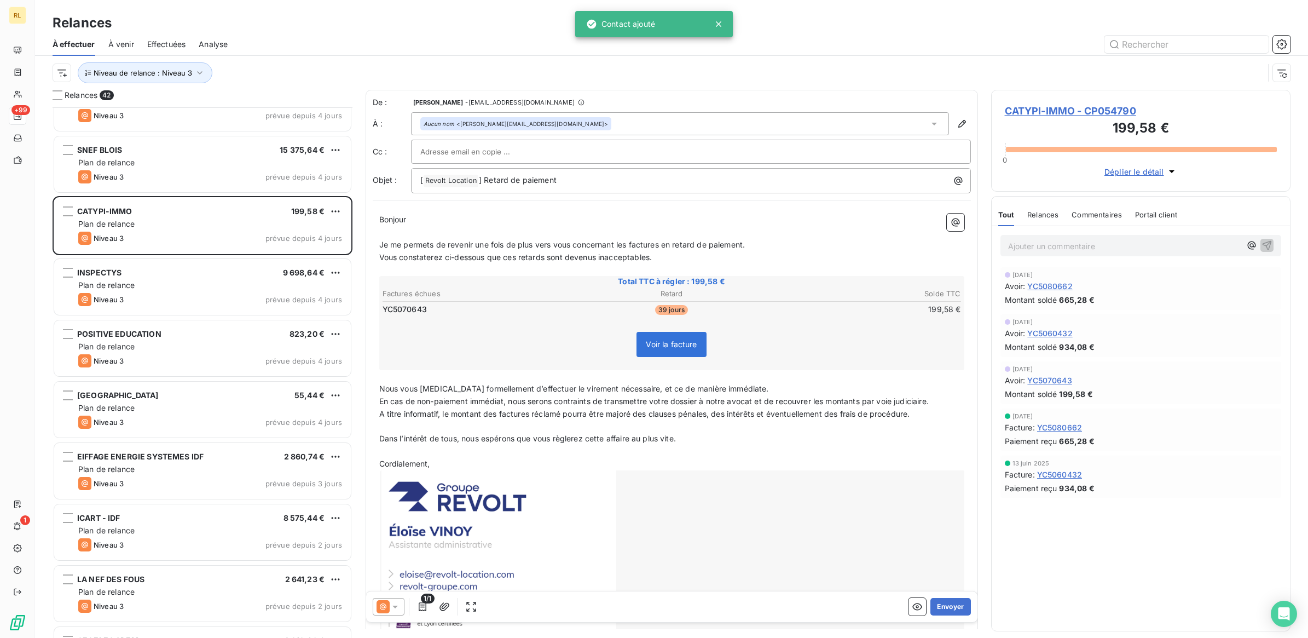
click at [395, 605] on icon at bounding box center [394, 606] width 5 height 3
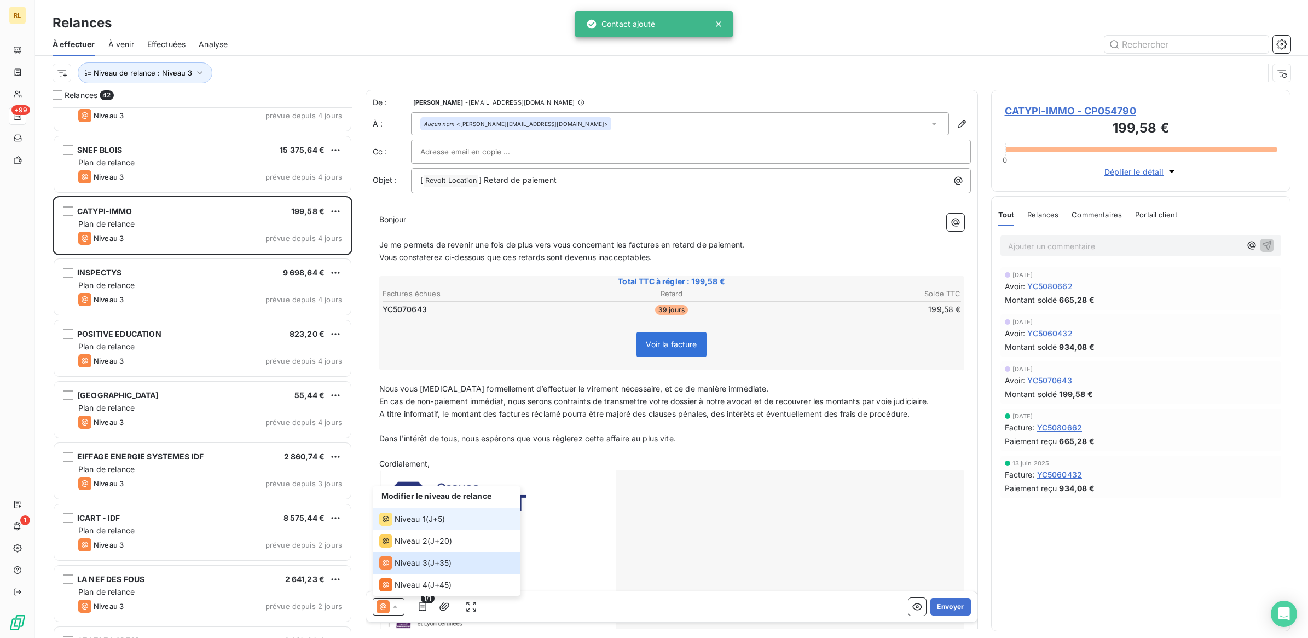
click at [412, 516] on span "Niveau 1" at bounding box center [410, 518] width 31 height 11
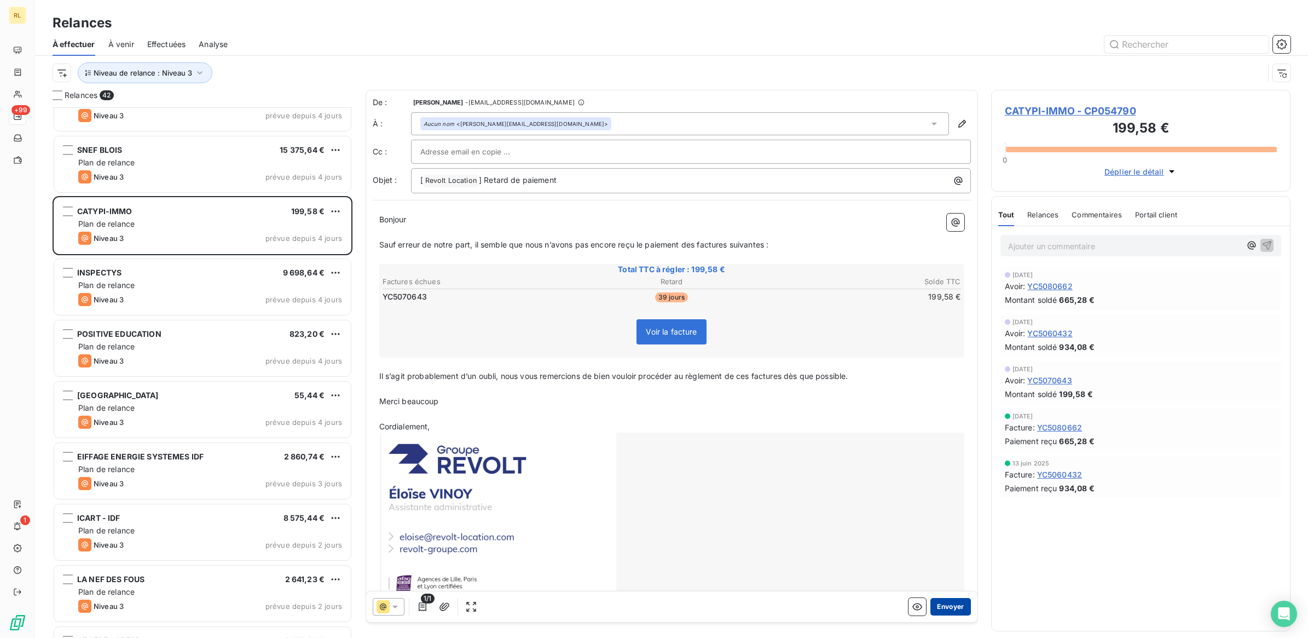
click at [930, 603] on button "Envoyer" at bounding box center [950, 607] width 40 height 18
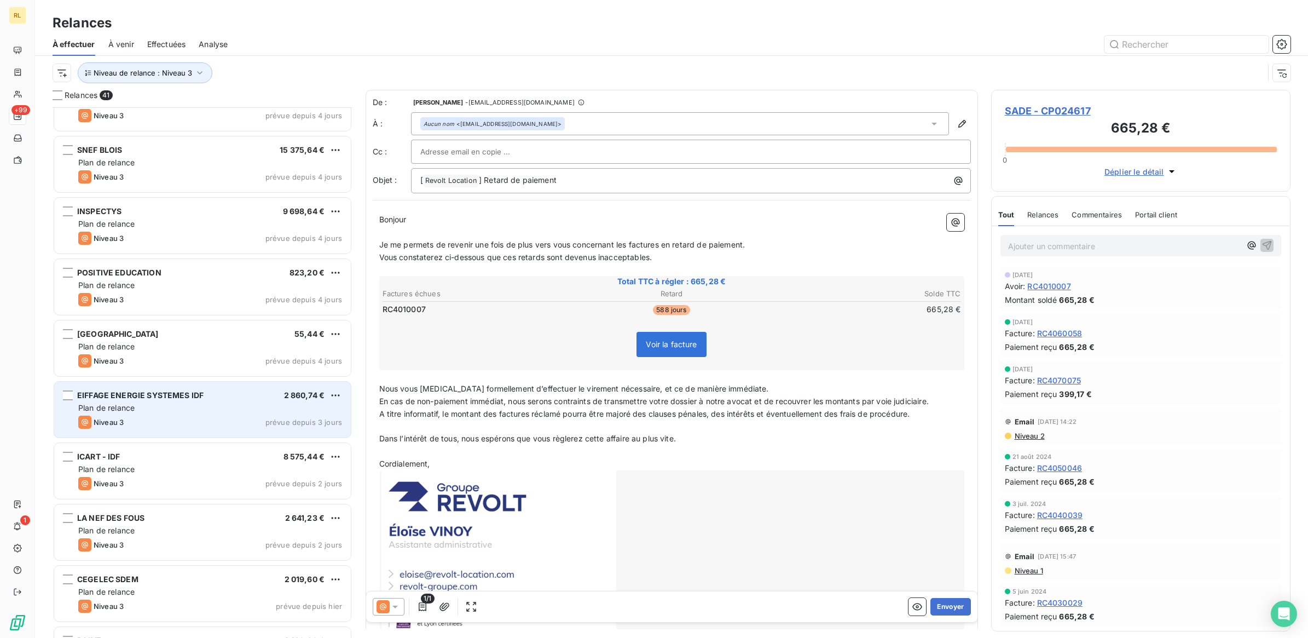
click at [231, 391] on div "EIFFAGE ENERGIE SYSTEMES IDF 2 860,74 €" at bounding box center [210, 395] width 264 height 10
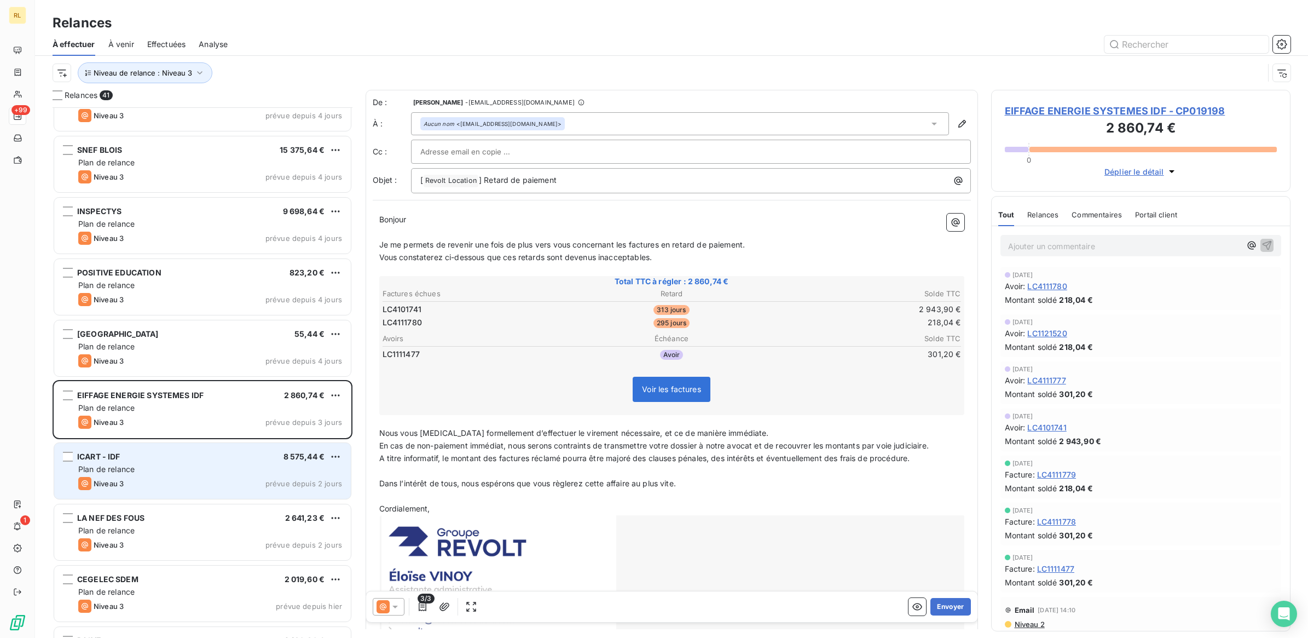
click at [234, 464] on div "Plan de relance" at bounding box center [210, 469] width 264 height 11
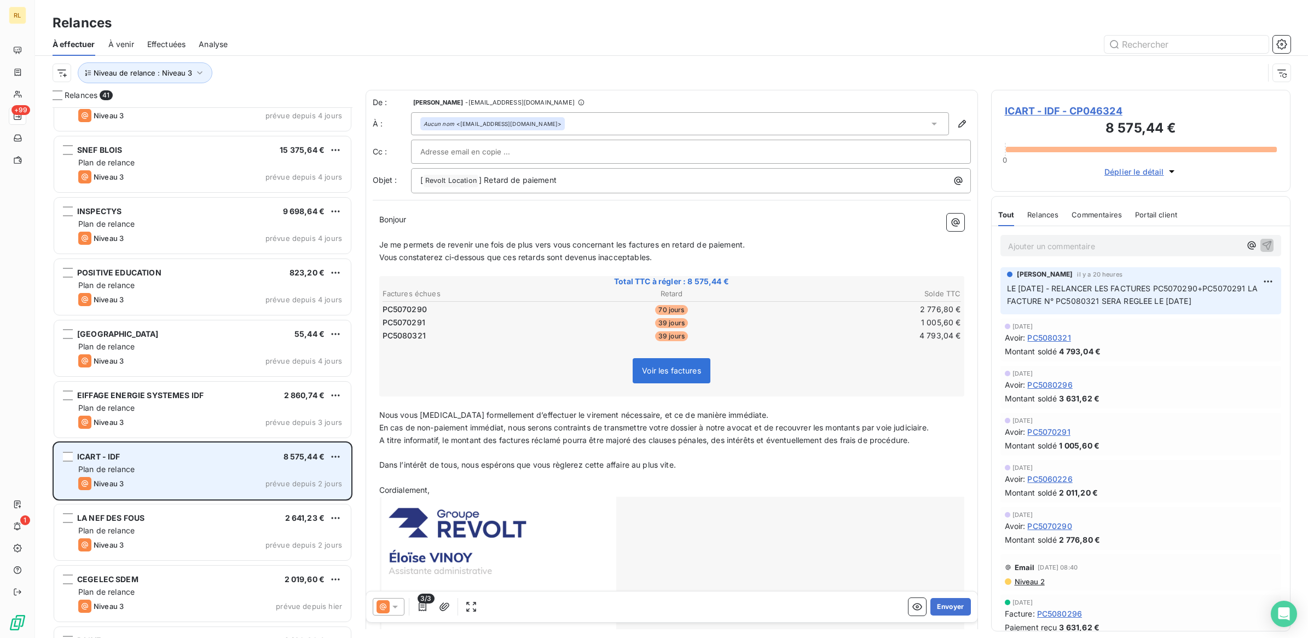
click at [182, 478] on div "Niveau 3 prévue depuis 2 jours" at bounding box center [210, 483] width 264 height 13
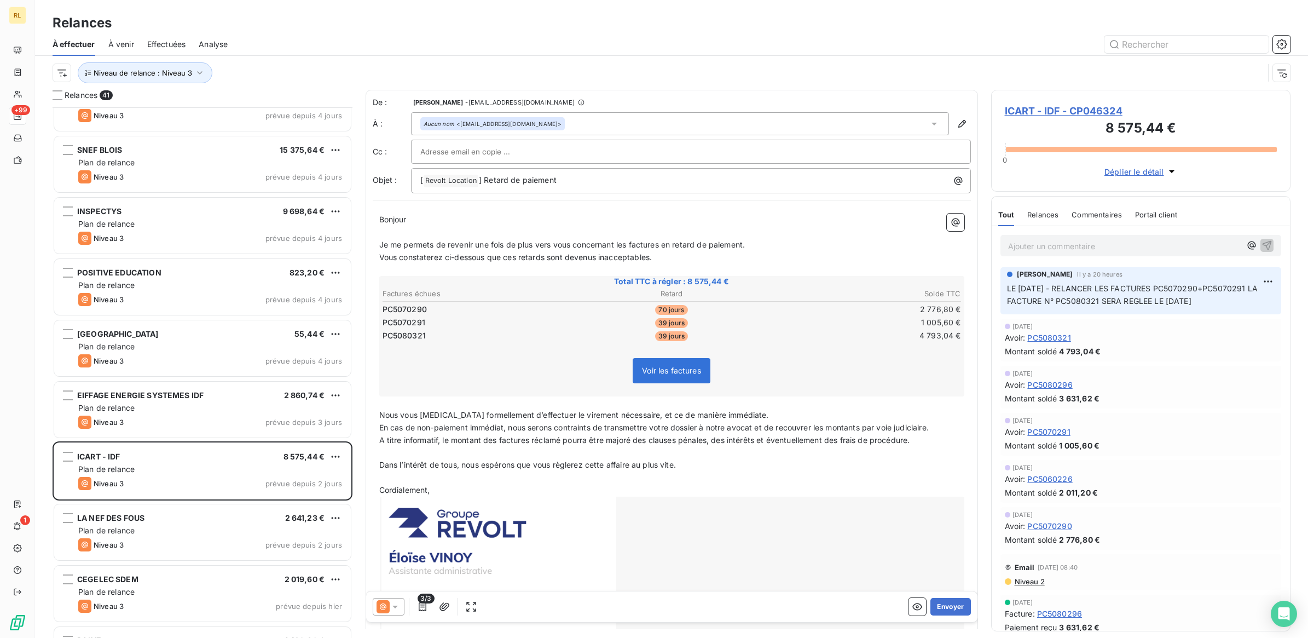
click at [1021, 242] on p "Ajouter un commentaire ﻿" at bounding box center [1124, 246] width 233 height 14
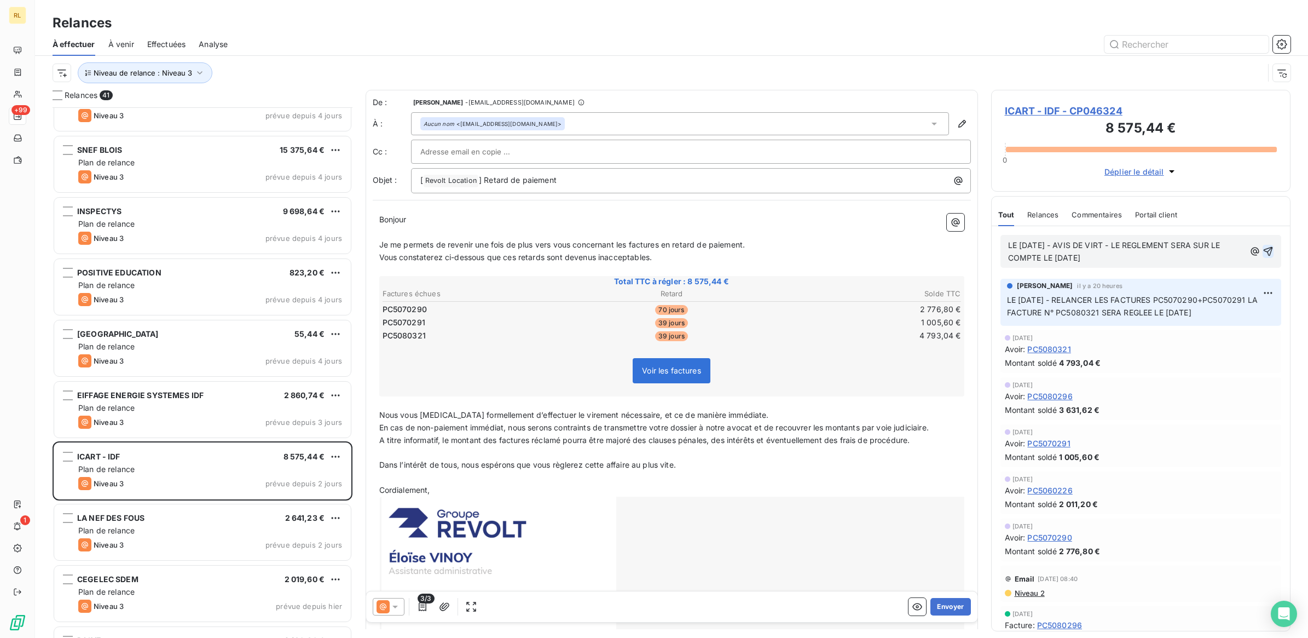
click at [1264, 252] on icon "button" at bounding box center [1268, 251] width 9 height 9
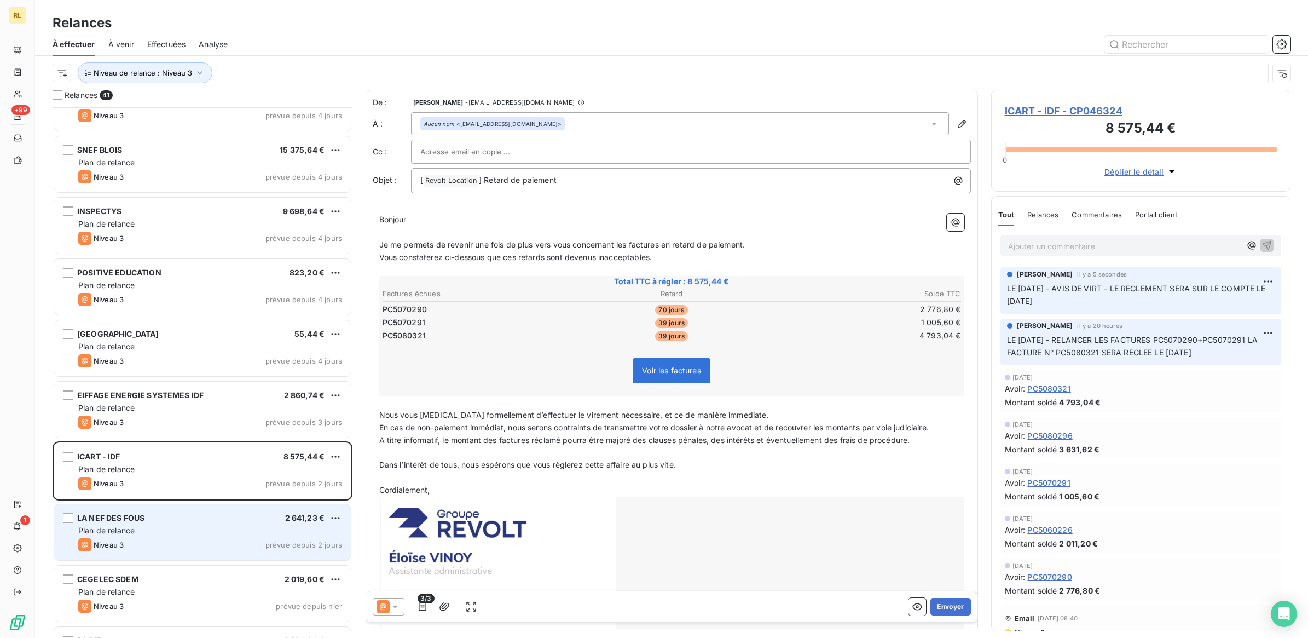
click at [200, 516] on div "LA NEF DES FOUS 2 641,23 €" at bounding box center [210, 518] width 264 height 10
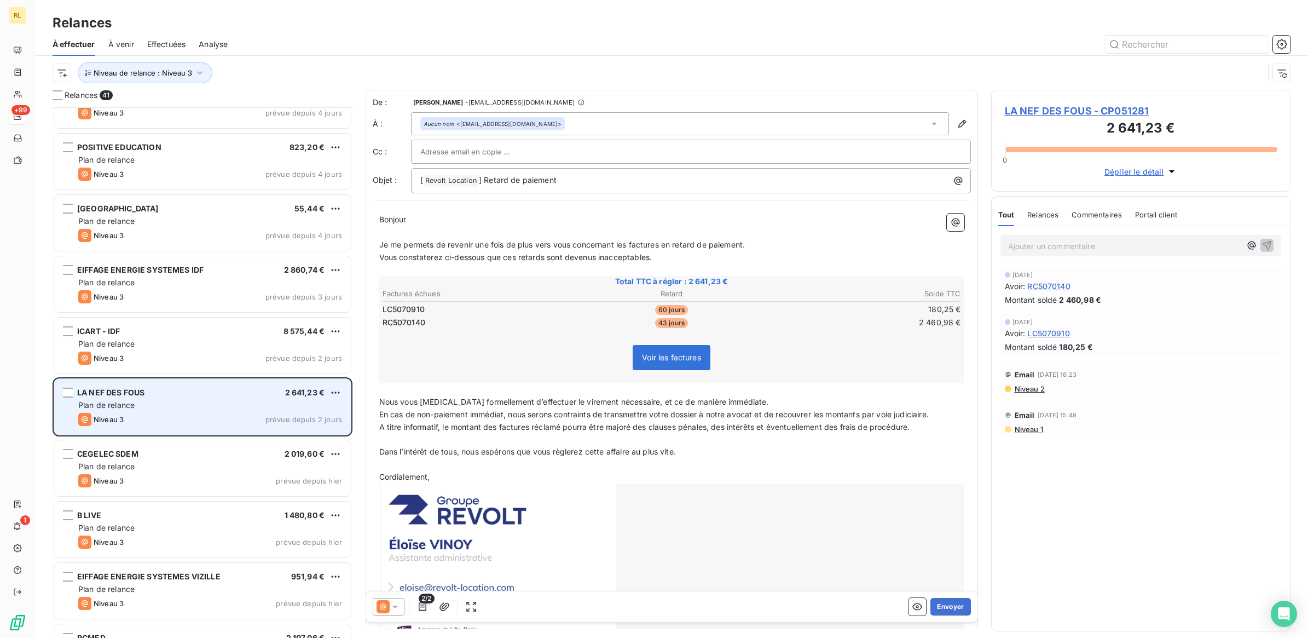
scroll to position [1711, 0]
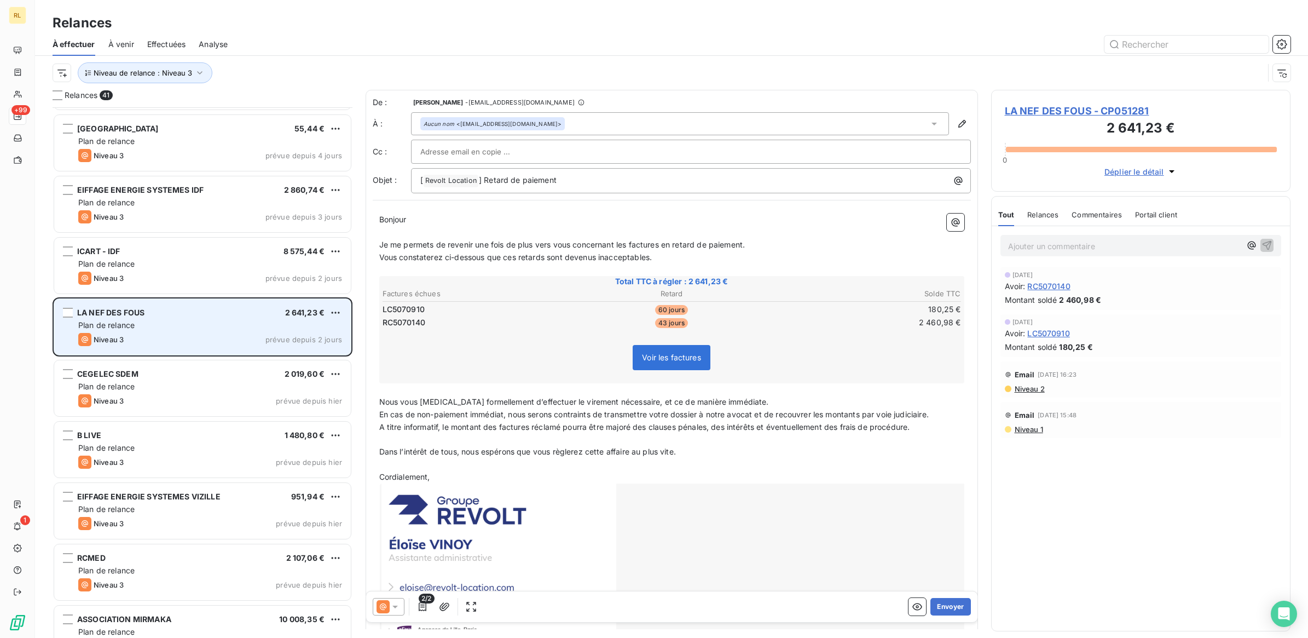
click at [202, 328] on div "Plan de relance" at bounding box center [210, 325] width 264 height 11
click at [184, 327] on div "Plan de relance" at bounding box center [210, 325] width 264 height 11
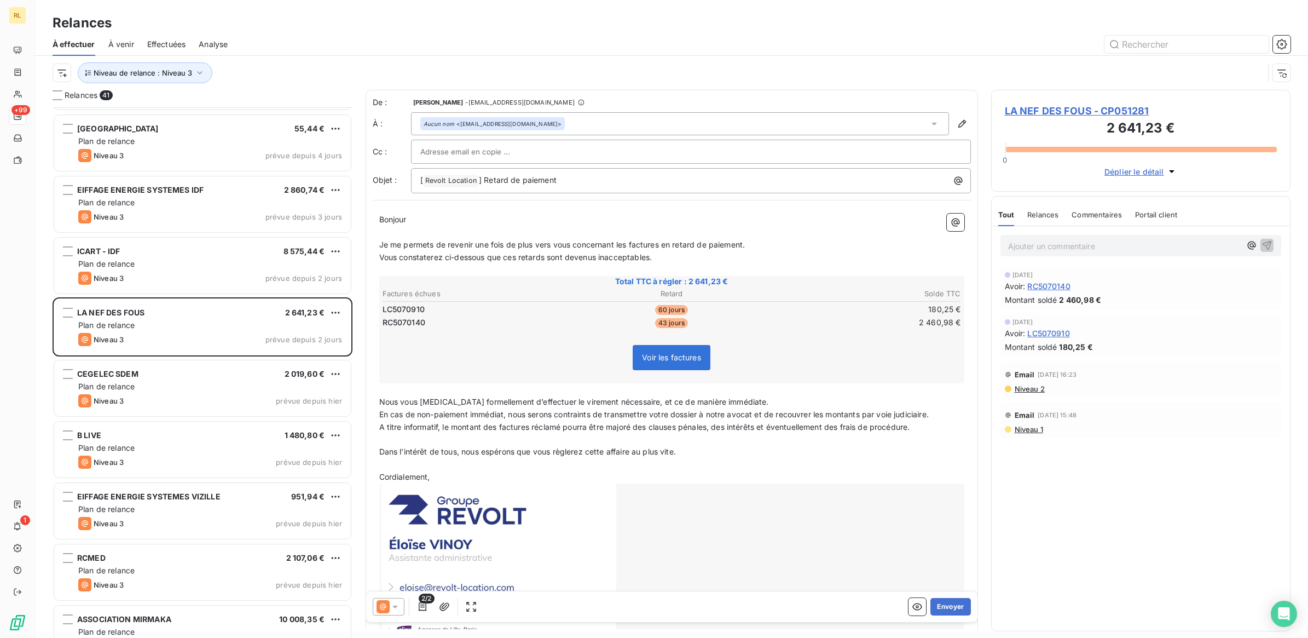
click at [1044, 246] on p "Ajouter un commentaire ﻿" at bounding box center [1124, 246] width 233 height 14
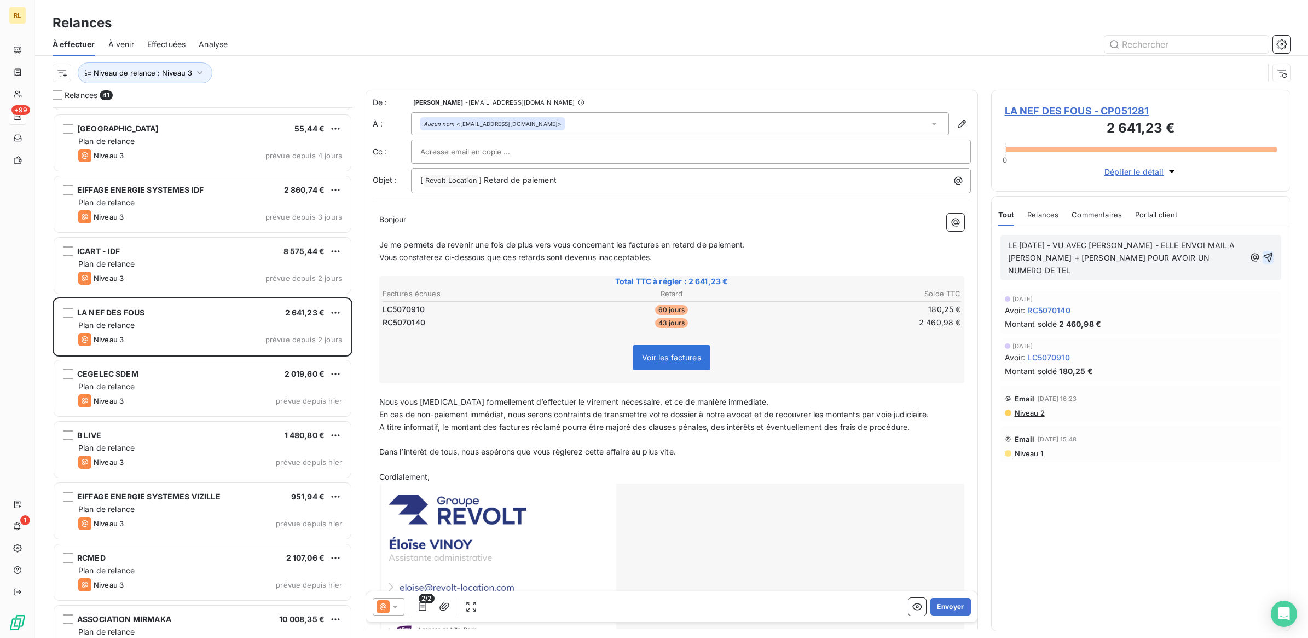
click at [1270, 252] on icon "button" at bounding box center [1268, 257] width 11 height 11
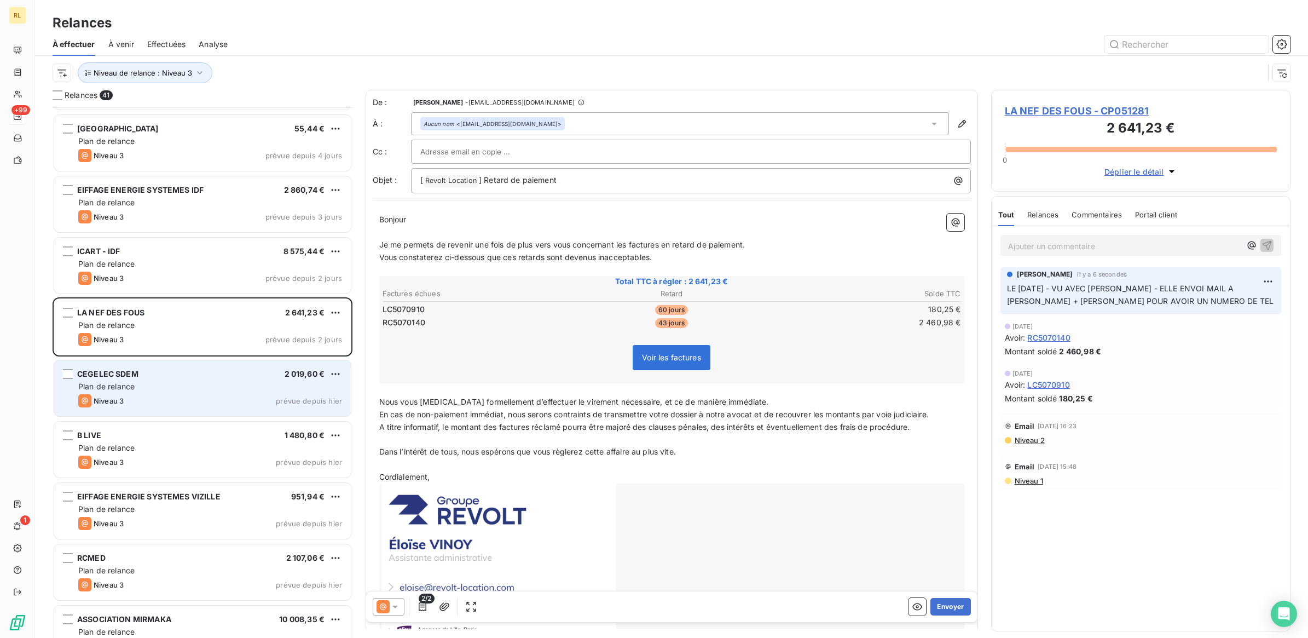
click at [178, 385] on div "Plan de relance" at bounding box center [210, 386] width 264 height 11
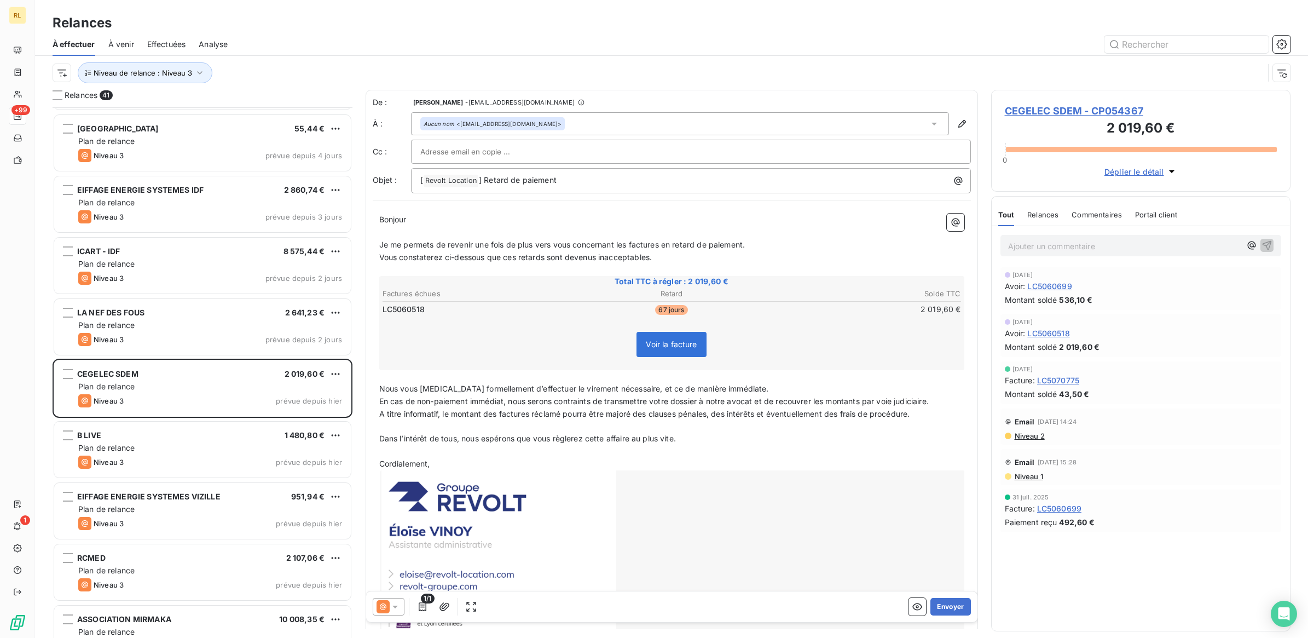
click at [481, 152] on input "text" at bounding box center [479, 151] width 118 height 16
click at [395, 607] on icon at bounding box center [394, 606] width 5 height 3
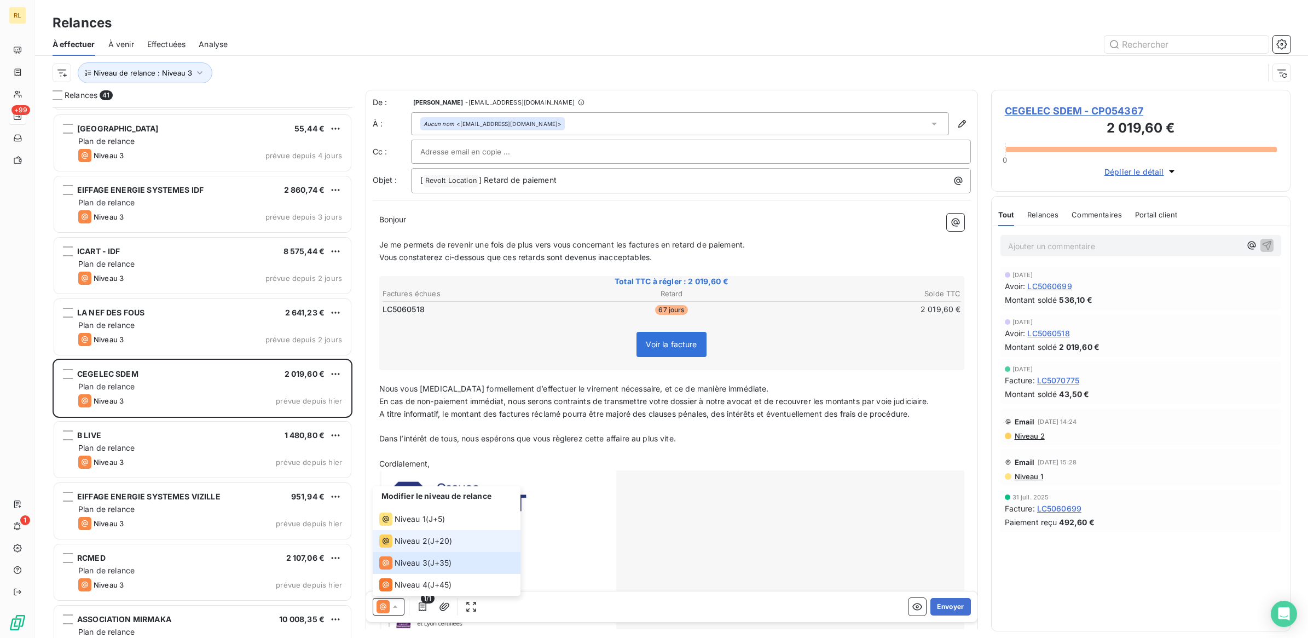
click at [415, 540] on span "Niveau 2" at bounding box center [411, 540] width 33 height 11
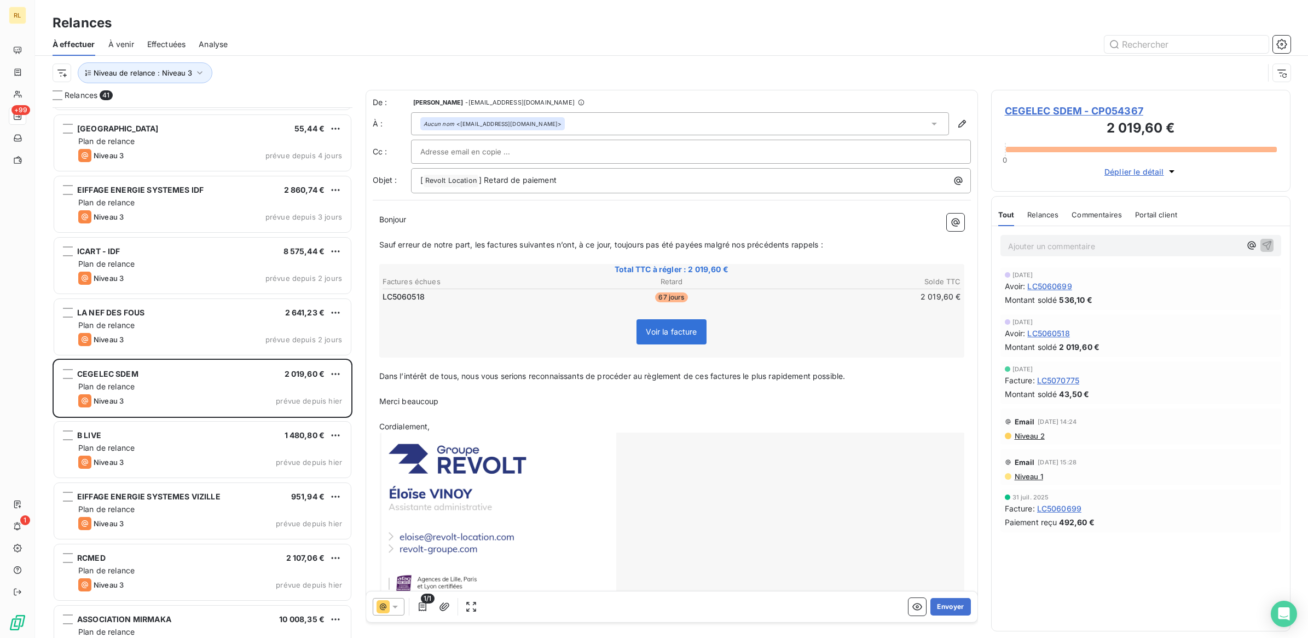
click at [464, 151] on input "text" at bounding box center [479, 151] width 118 height 16
paste input "[PERSON_NAME][EMAIL_ADDRESS][DOMAIN_NAME]"
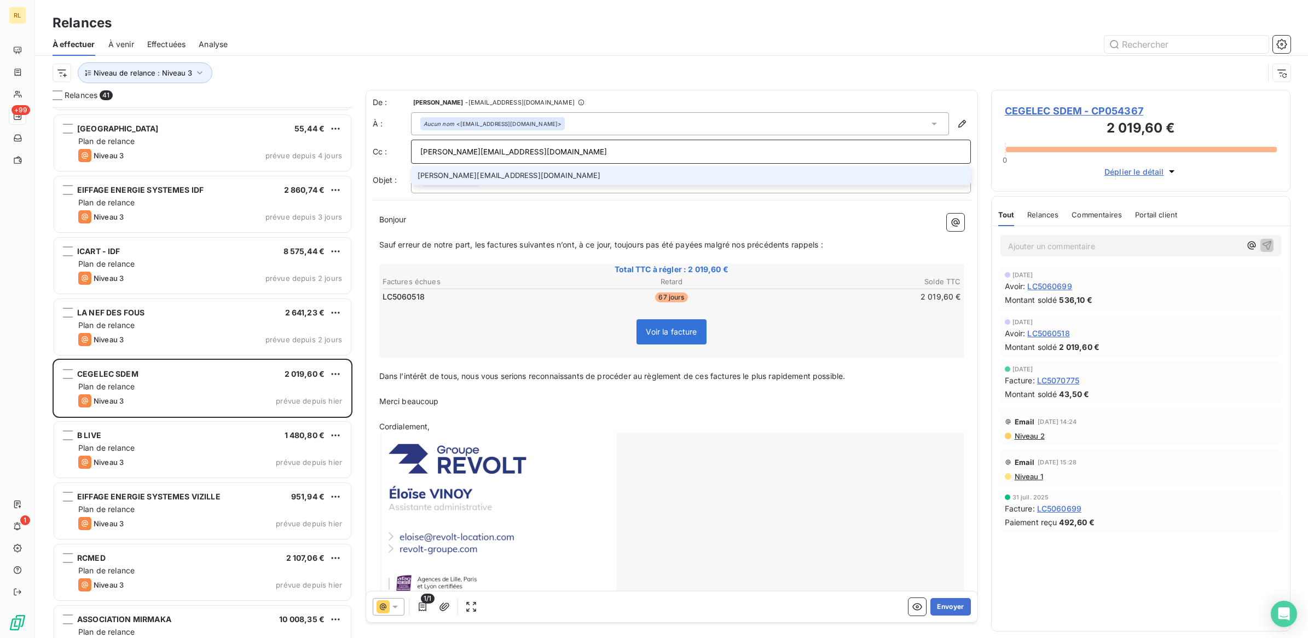
type input "[PERSON_NAME][EMAIL_ADDRESS][DOMAIN_NAME]"
click at [477, 177] on li "[PERSON_NAME][EMAIL_ADDRESS][DOMAIN_NAME]" at bounding box center [691, 175] width 560 height 19
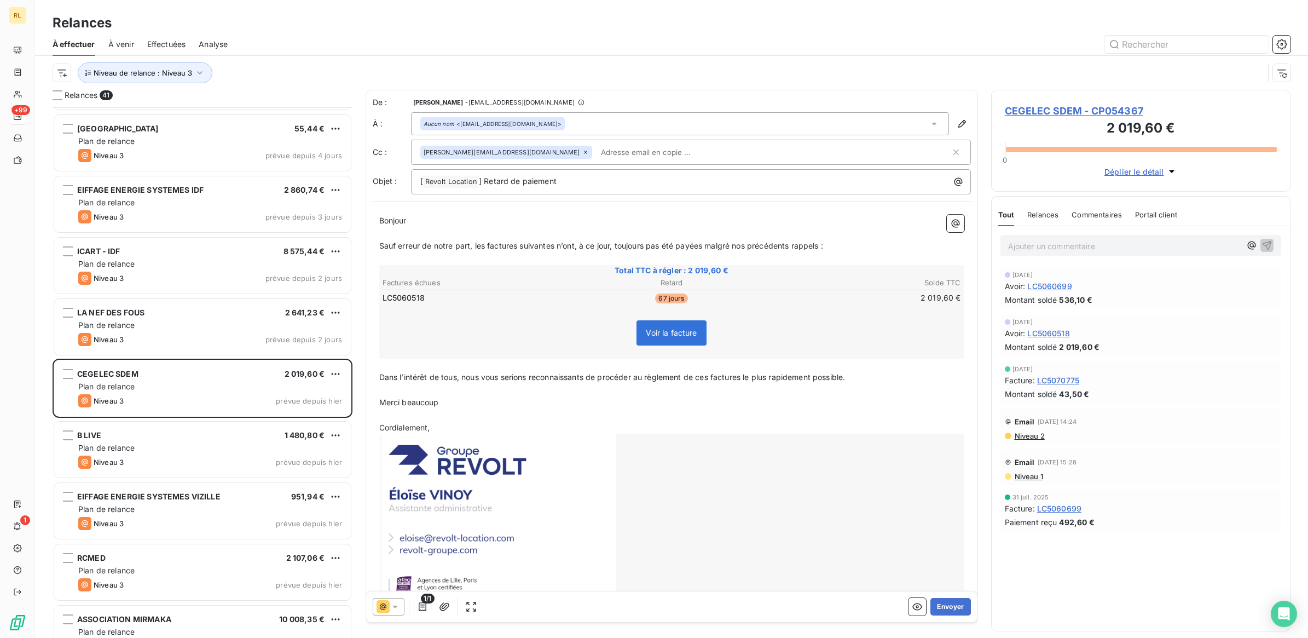
click at [597, 149] on input "text" at bounding box center [660, 152] width 126 height 16
paste input "[PERSON_NAME][EMAIL_ADDRESS][DOMAIN_NAME]"
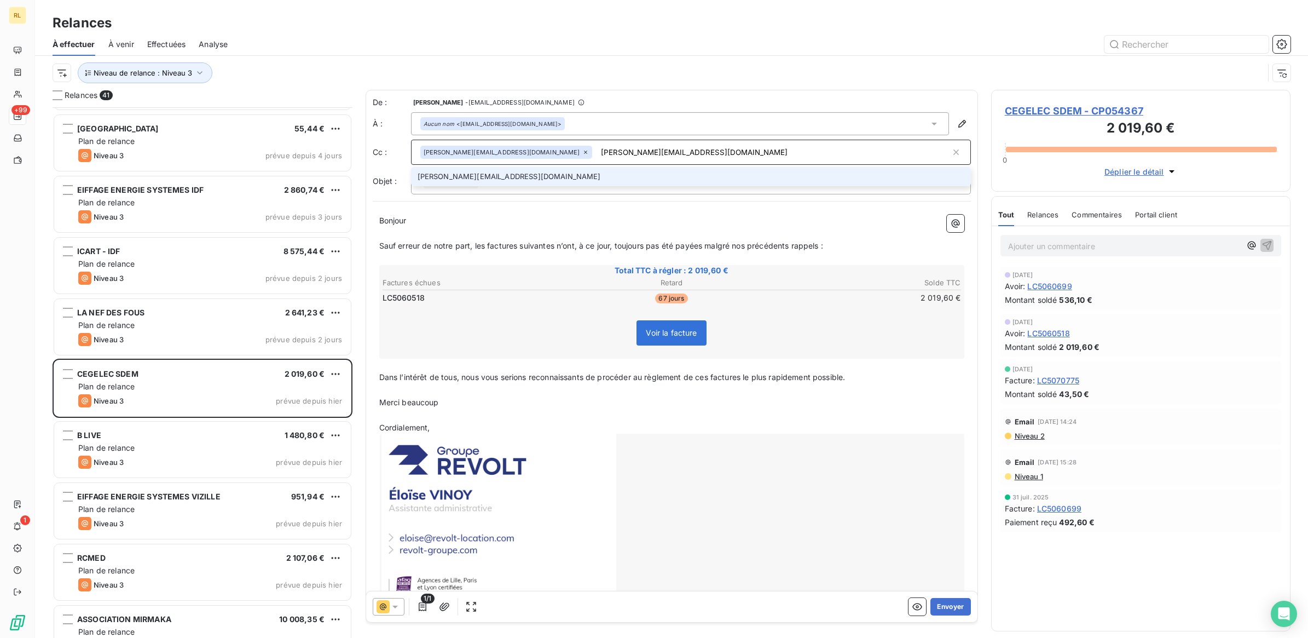
type input "[PERSON_NAME][EMAIL_ADDRESS][DOMAIN_NAME]"
click at [488, 178] on li "[PERSON_NAME][EMAIL_ADDRESS][DOMAIN_NAME]" at bounding box center [691, 176] width 560 height 19
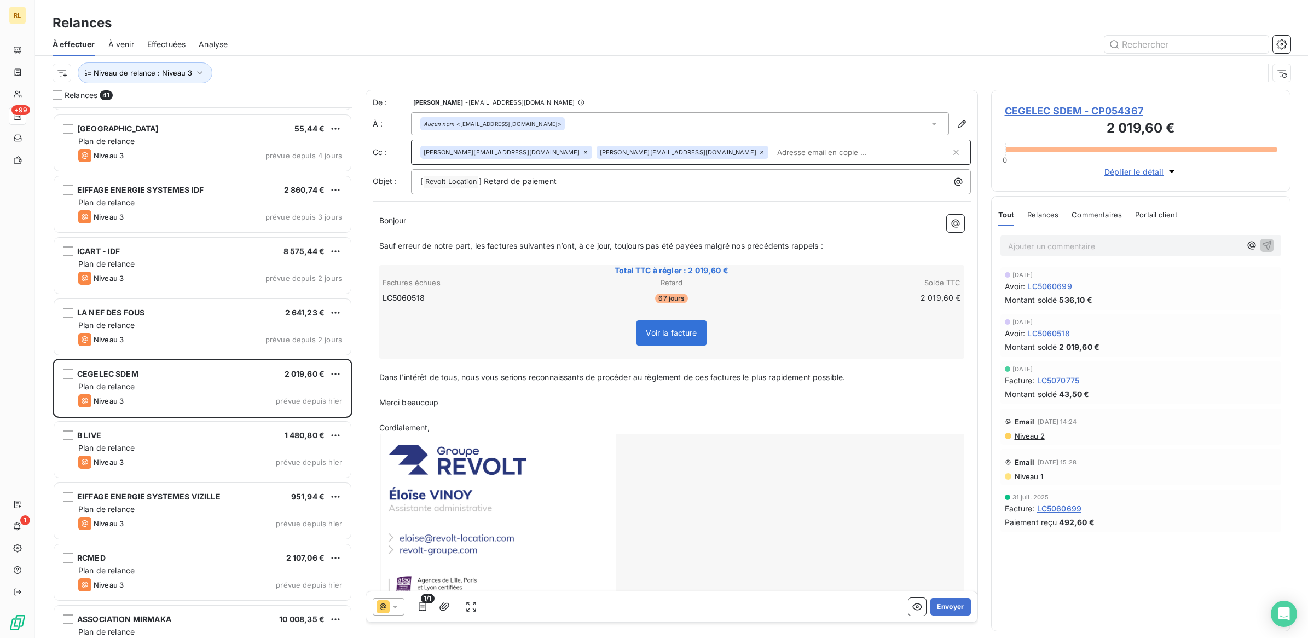
click at [398, 604] on icon at bounding box center [395, 606] width 11 height 11
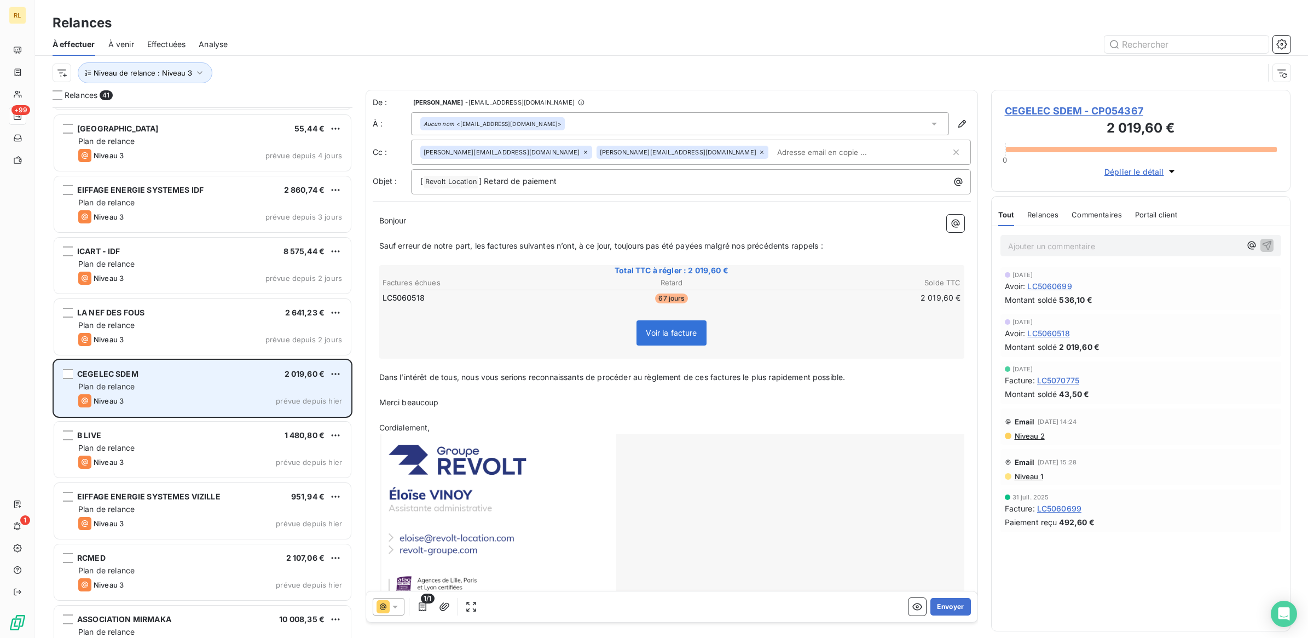
click at [215, 394] on div "Niveau 3 prévue depuis hier" at bounding box center [210, 400] width 264 height 13
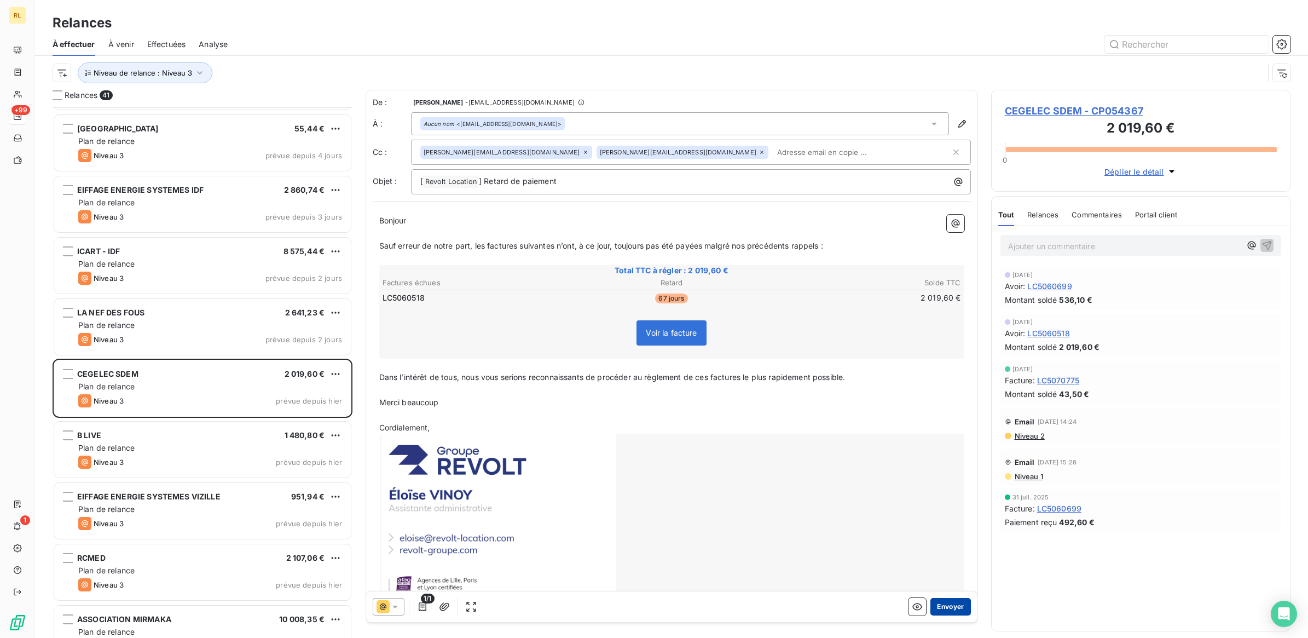
click at [945, 607] on button "Envoyer" at bounding box center [950, 607] width 40 height 18
